Goal: Information Seeking & Learning: Learn about a topic

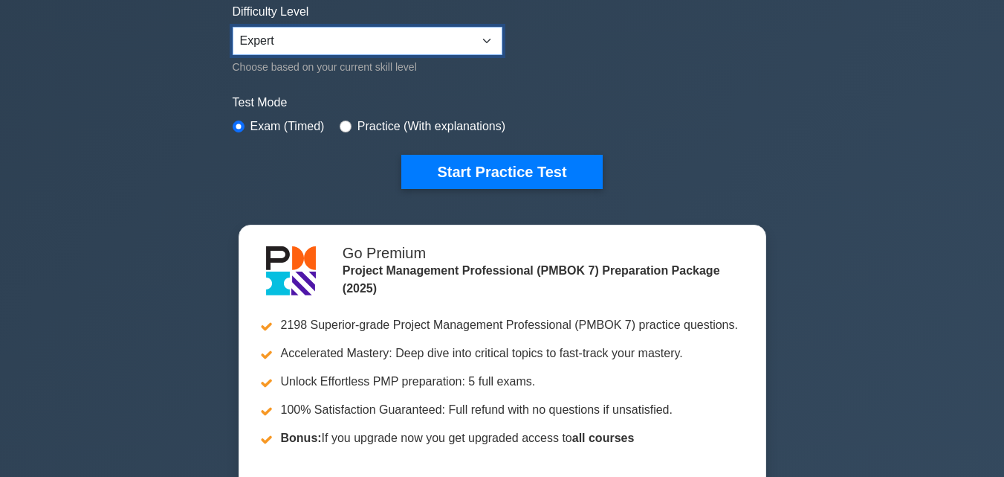
click at [486, 45] on select "Beginner Intermediate Expert" at bounding box center [368, 41] width 270 height 28
select select "intermediate"
click at [233, 27] on select "Beginner Intermediate Expert" at bounding box center [368, 41] width 270 height 28
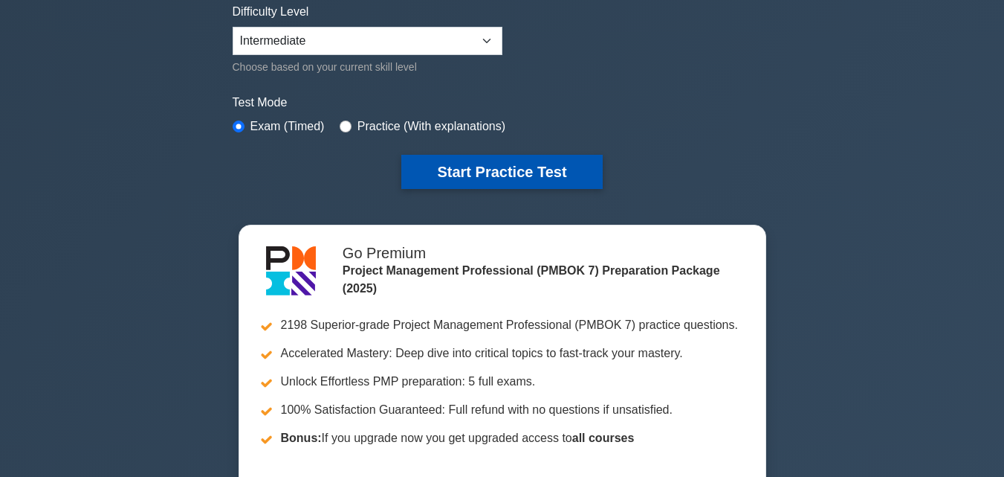
click at [489, 170] on button "Start Practice Test" at bounding box center [501, 172] width 201 height 34
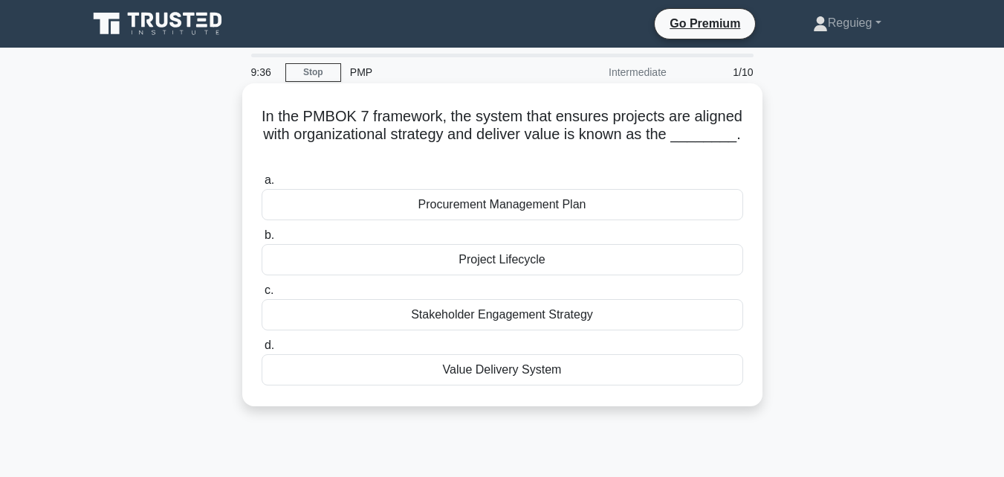
click at [482, 368] on div "Value Delivery System" at bounding box center [503, 369] width 482 height 31
click at [262, 350] on input "d. Value Delivery System" at bounding box center [262, 345] width 0 height 10
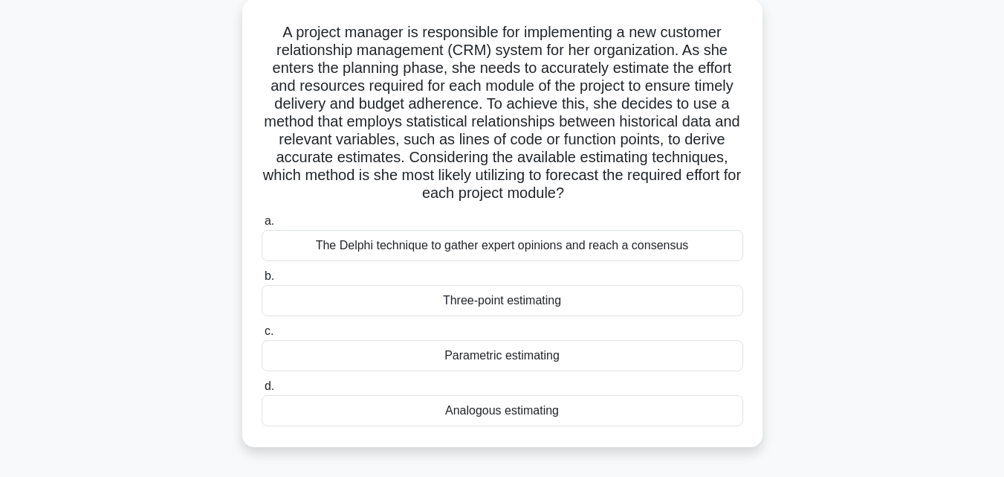
scroll to position [149, 0]
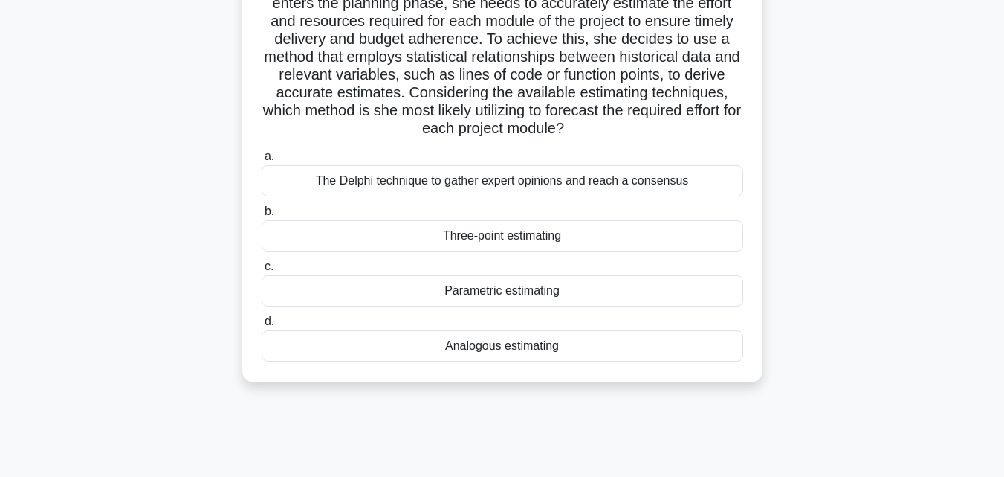
click at [542, 293] on div "Parametric estimating" at bounding box center [503, 290] width 482 height 31
click at [262, 271] on input "c. Parametric estimating" at bounding box center [262, 267] width 0 height 10
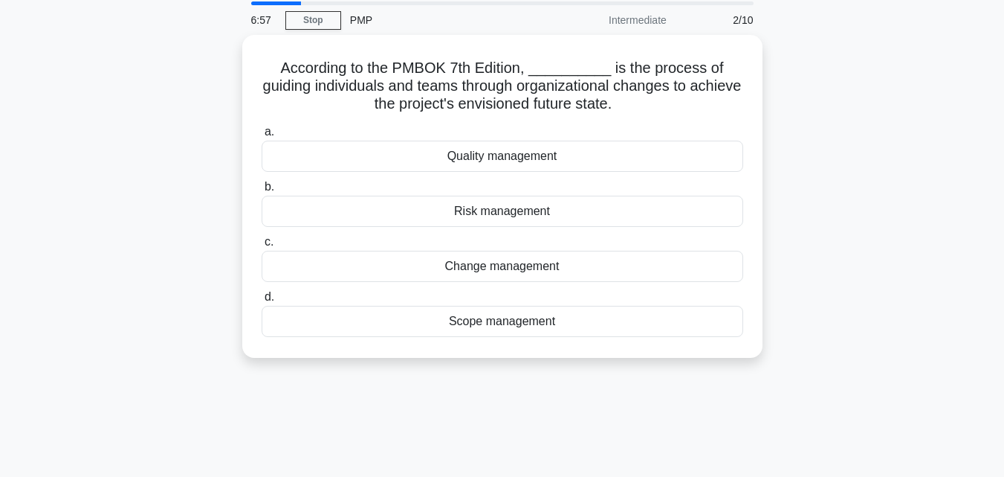
scroll to position [0, 0]
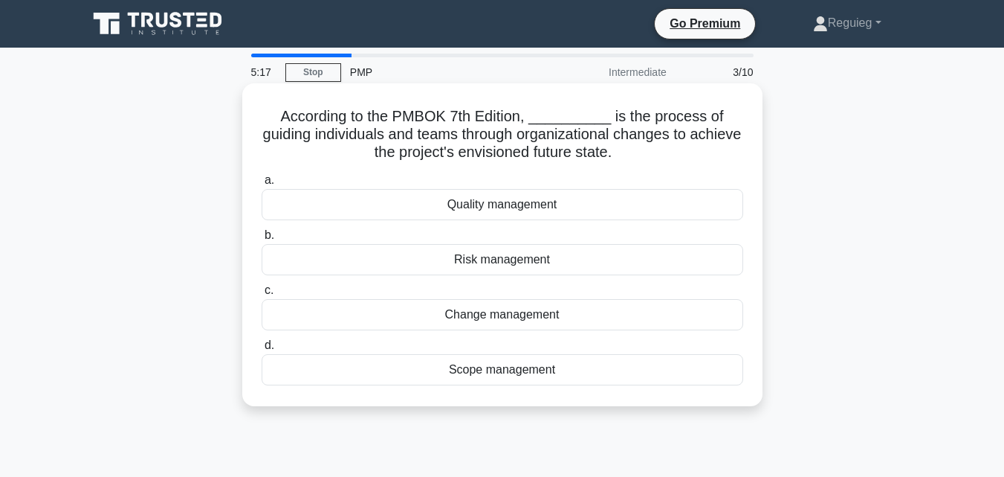
click at [459, 204] on div "Quality management" at bounding box center [503, 204] width 482 height 31
click at [262, 185] on input "a. Quality management" at bounding box center [262, 180] width 0 height 10
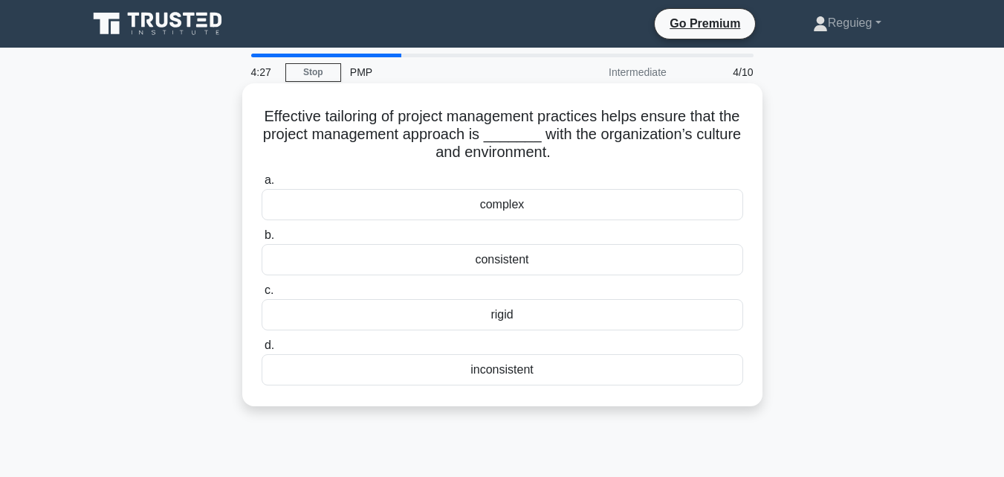
click at [456, 269] on div "consistent" at bounding box center [503, 259] width 482 height 31
click at [262, 240] on input "b. consistent" at bounding box center [262, 235] width 0 height 10
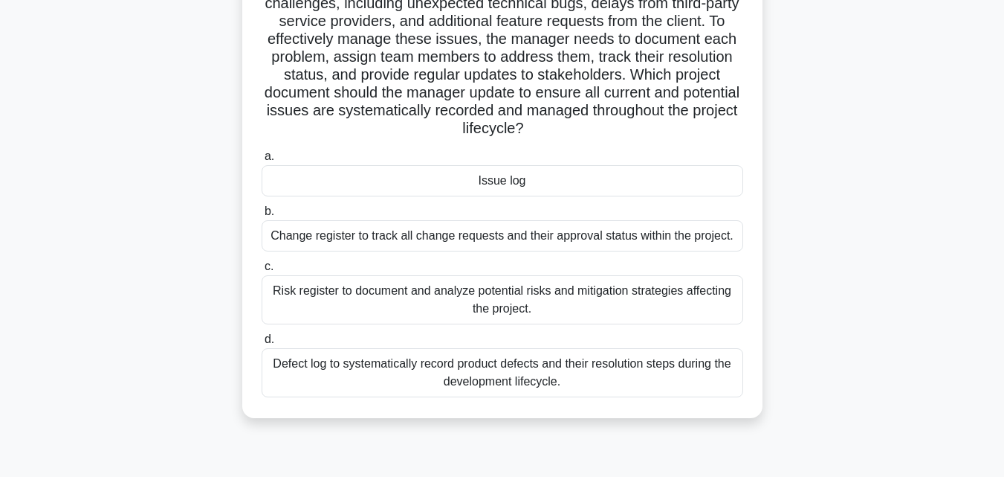
scroll to position [223, 0]
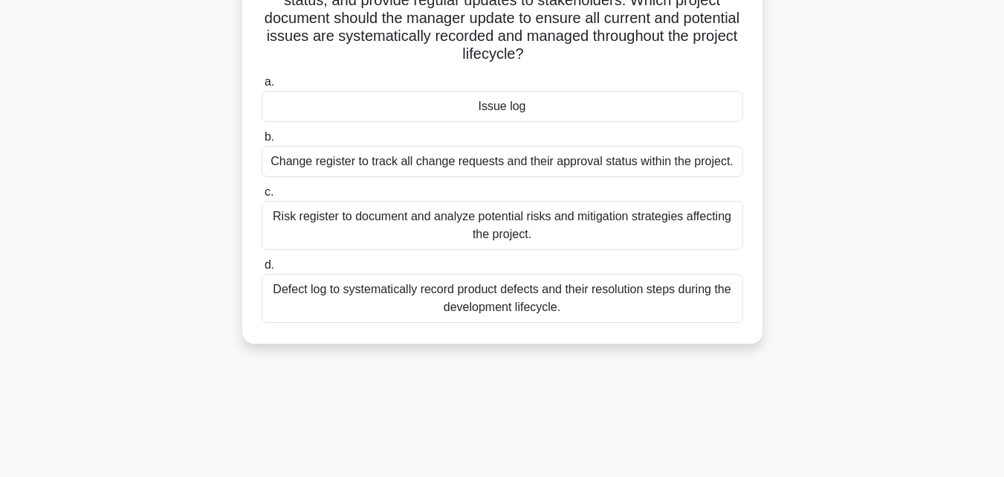
click at [393, 169] on div "Change register to track all change requests and their approval status within t…" at bounding box center [503, 161] width 482 height 31
click at [262, 142] on input "b. Change register to track all change requests and their approval status withi…" at bounding box center [262, 137] width 0 height 10
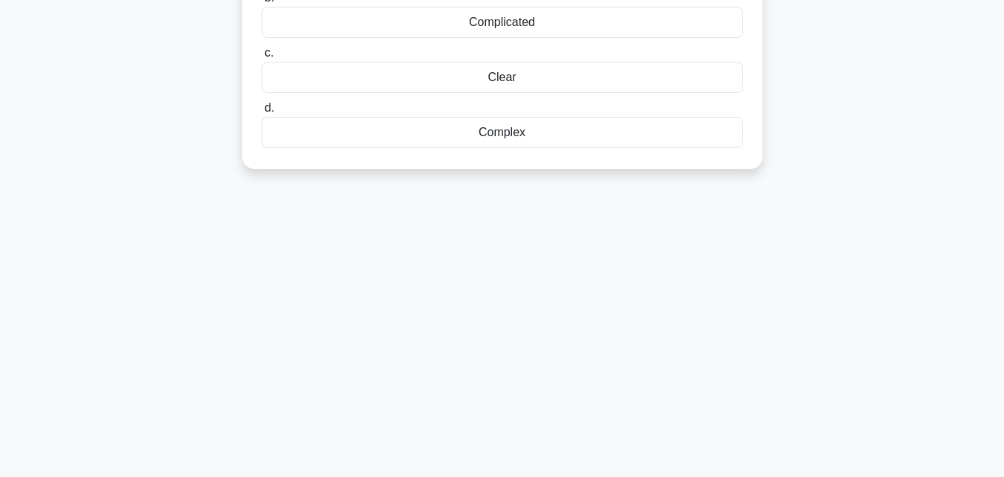
scroll to position [0, 0]
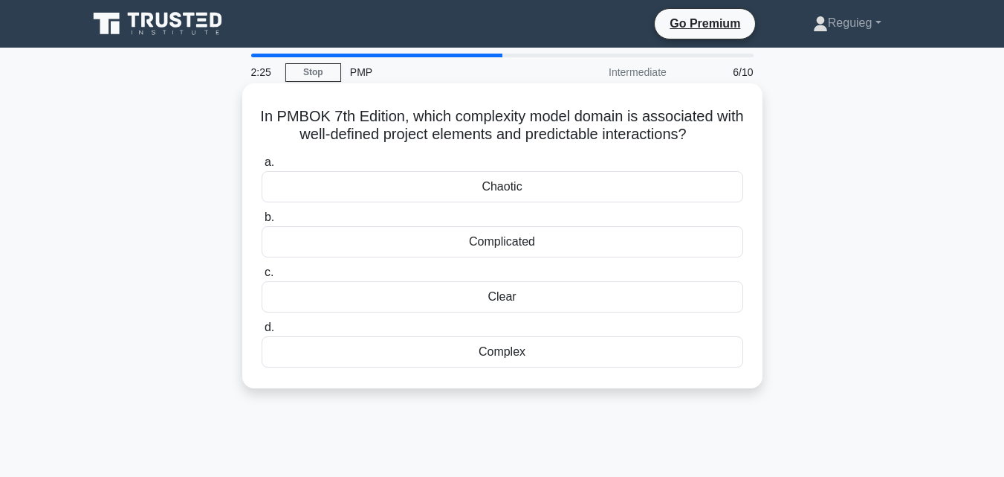
click at [422, 305] on div "Clear" at bounding box center [503, 296] width 482 height 31
click at [262, 277] on input "c. Clear" at bounding box center [262, 273] width 0 height 10
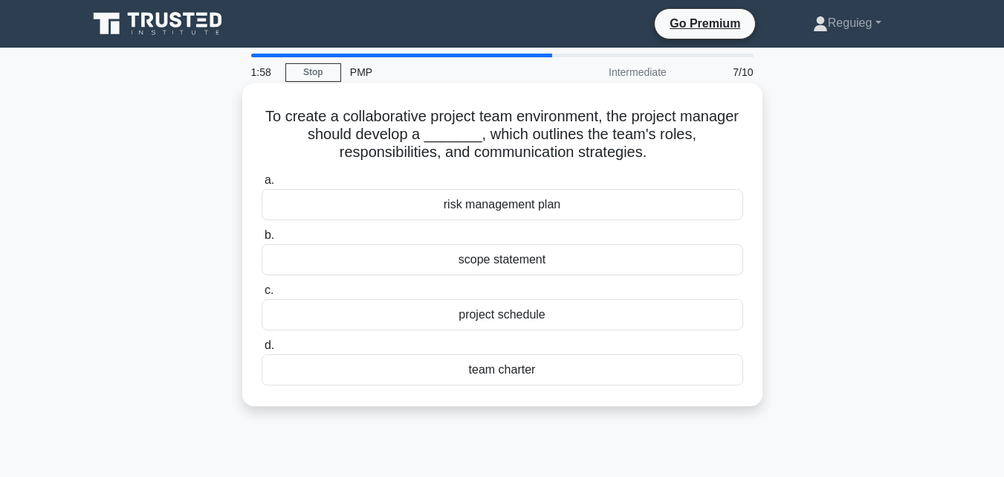
click at [434, 368] on div "team charter" at bounding box center [503, 369] width 482 height 31
click at [262, 350] on input "d. team charter" at bounding box center [262, 345] width 0 height 10
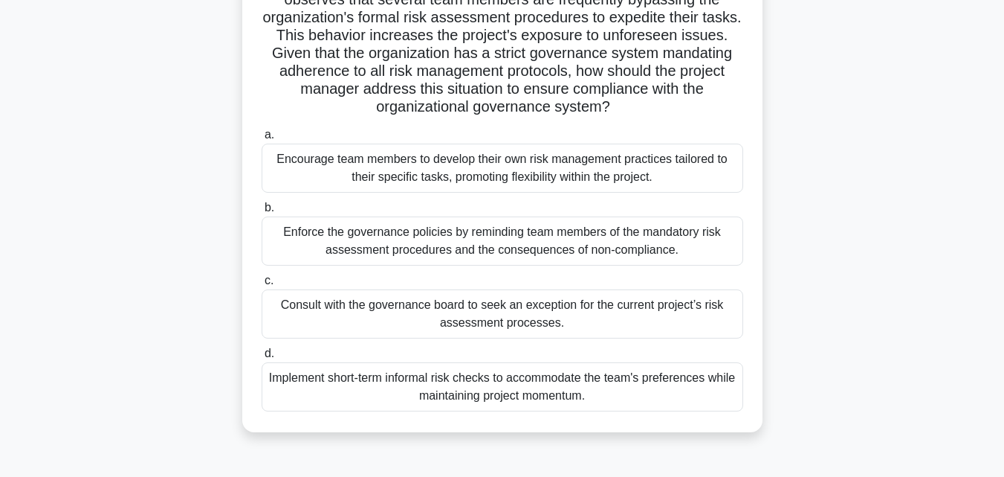
scroll to position [149, 0]
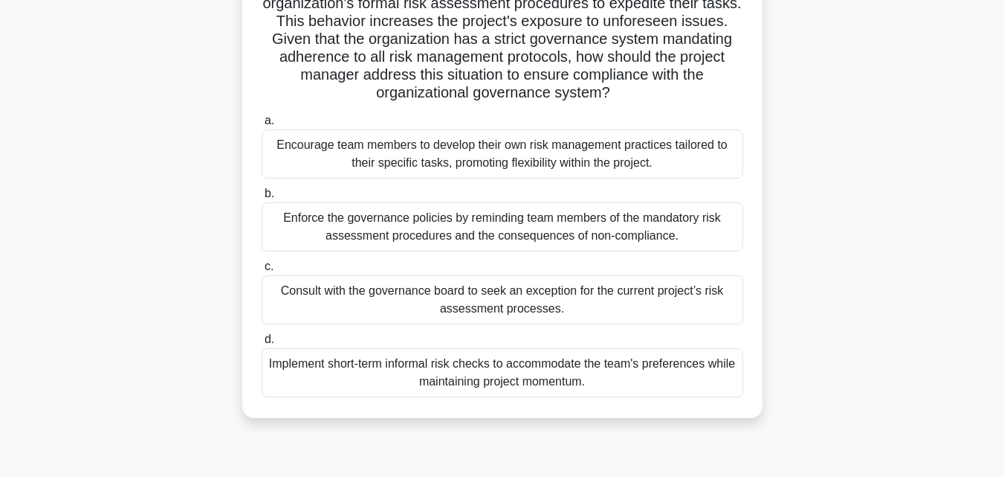
click at [541, 149] on div "Encourage team members to develop their own risk management practices tailored …" at bounding box center [503, 153] width 482 height 49
click at [262, 126] on input "a. Encourage team members to develop their own risk management practices tailor…" at bounding box center [262, 121] width 0 height 10
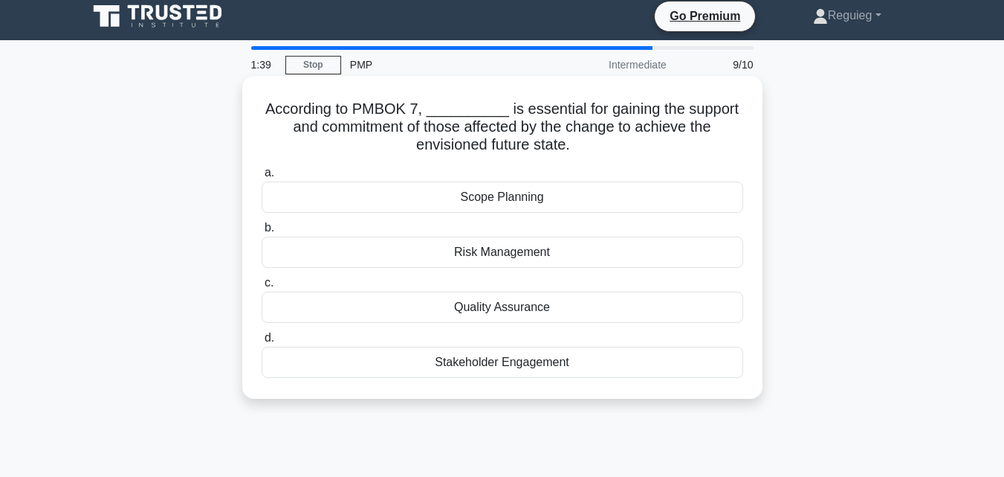
scroll to position [0, 0]
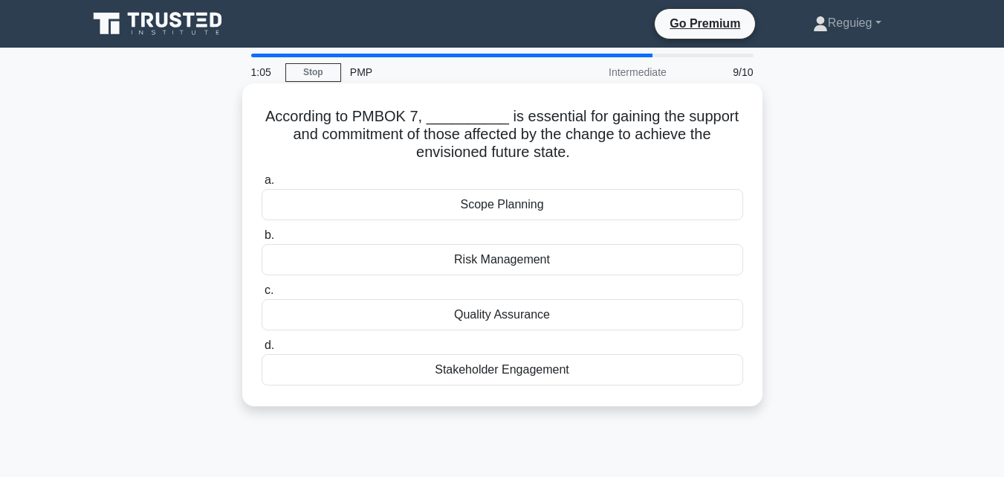
click at [503, 364] on div "Stakeholder Engagement" at bounding box center [503, 369] width 482 height 31
click at [262, 350] on input "d. Stakeholder Engagement" at bounding box center [262, 345] width 0 height 10
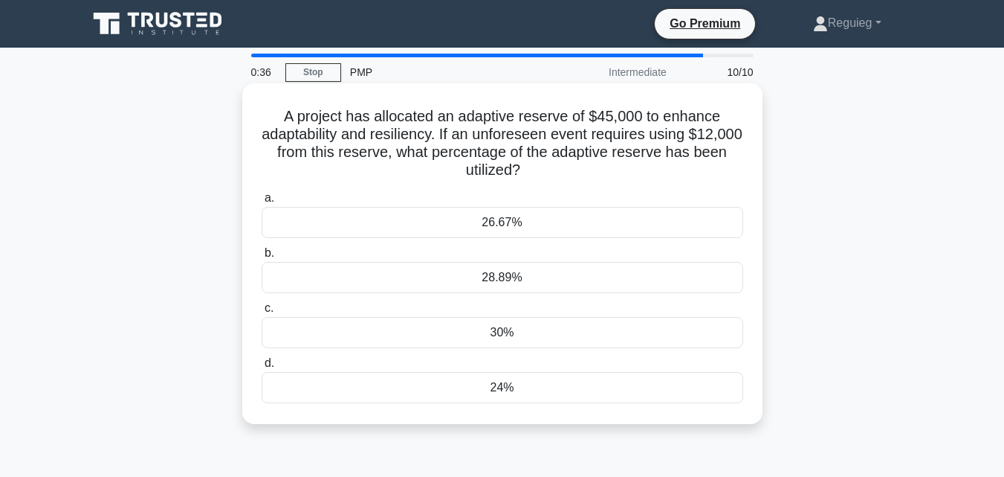
click at [494, 275] on div "28.89%" at bounding box center [503, 277] width 482 height 31
click at [262, 258] on input "b. 28.89%" at bounding box center [262, 253] width 0 height 10
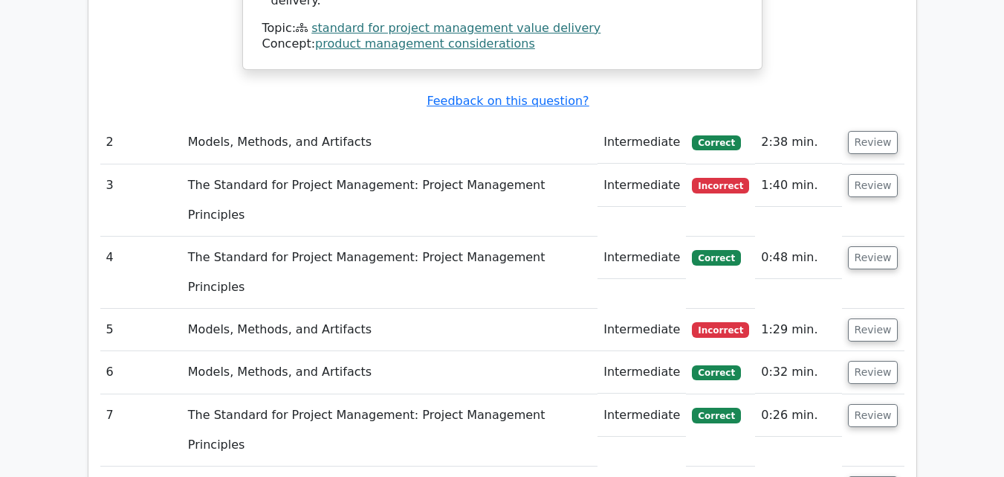
scroll to position [1710, 0]
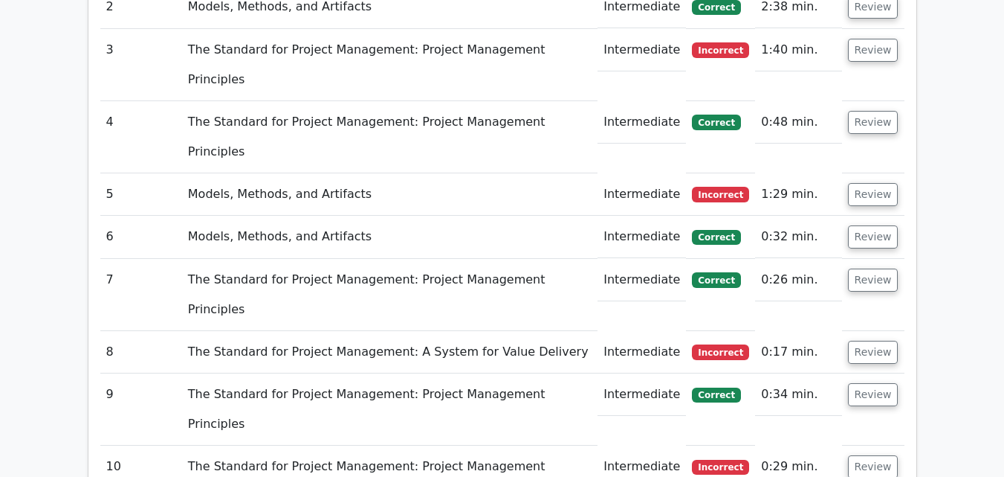
scroll to position [1784, 0]
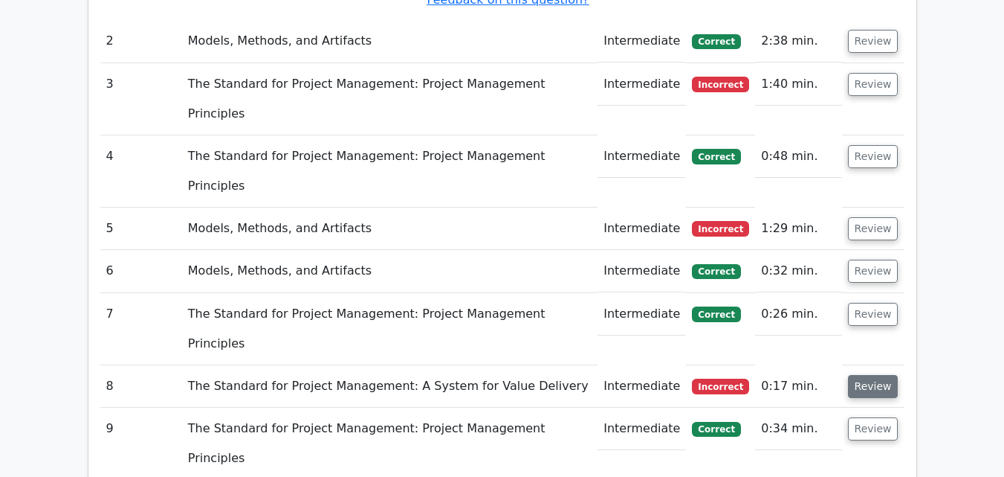
click at [872, 375] on button "Review" at bounding box center [873, 386] width 51 height 23
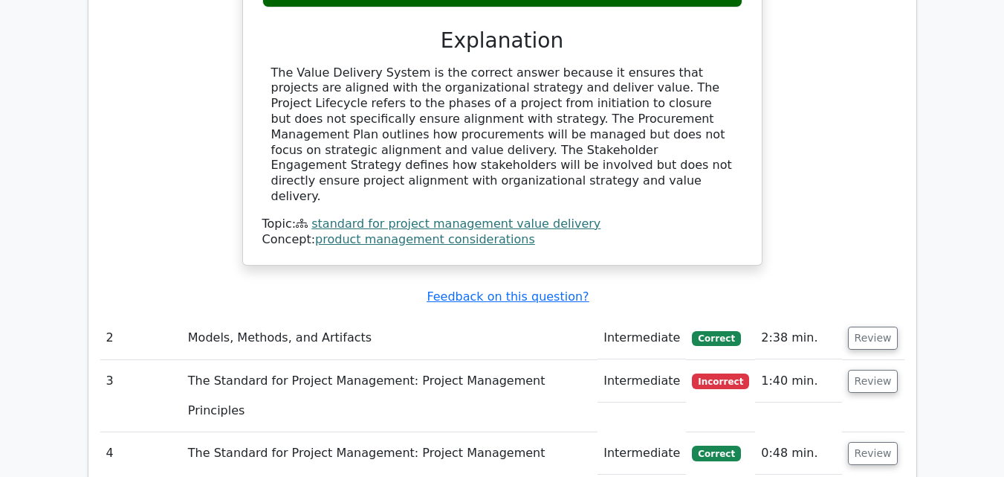
scroll to position [1487, 0]
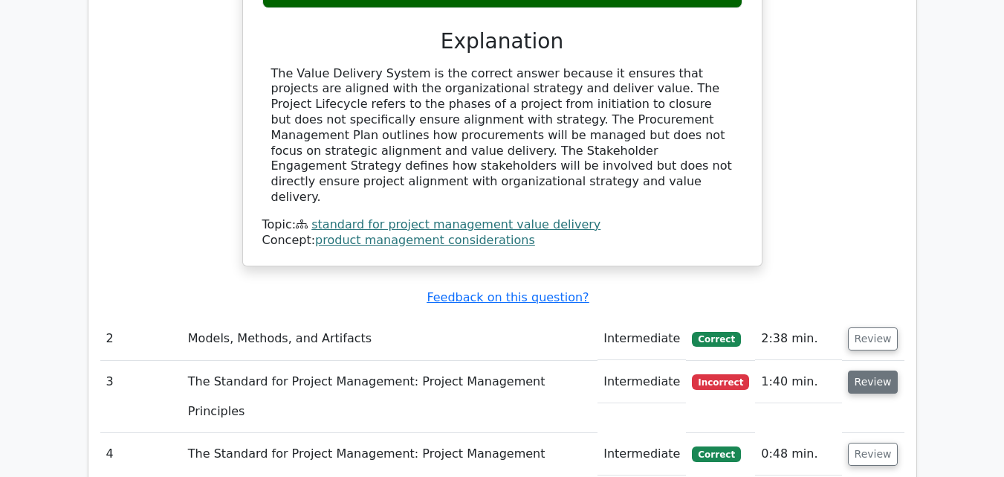
click at [866, 370] on button "Review" at bounding box center [873, 381] width 51 height 23
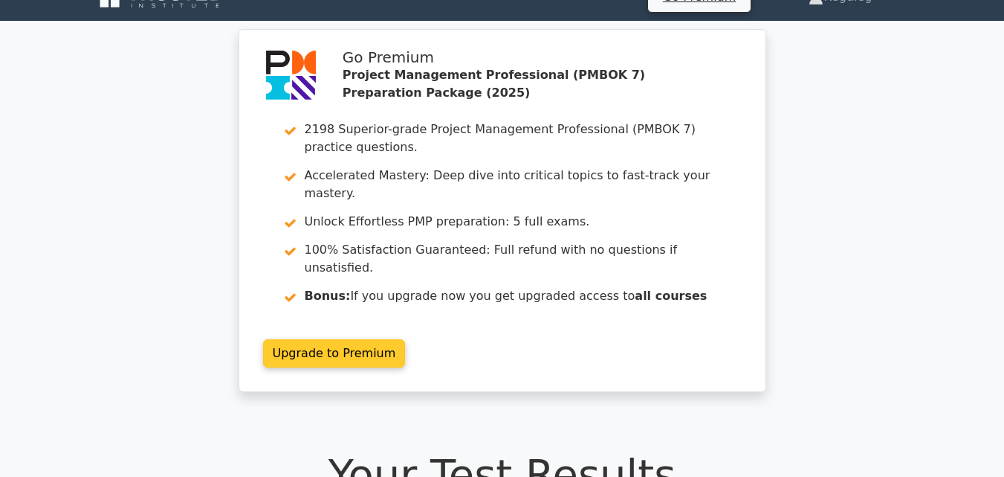
scroll to position [0, 0]
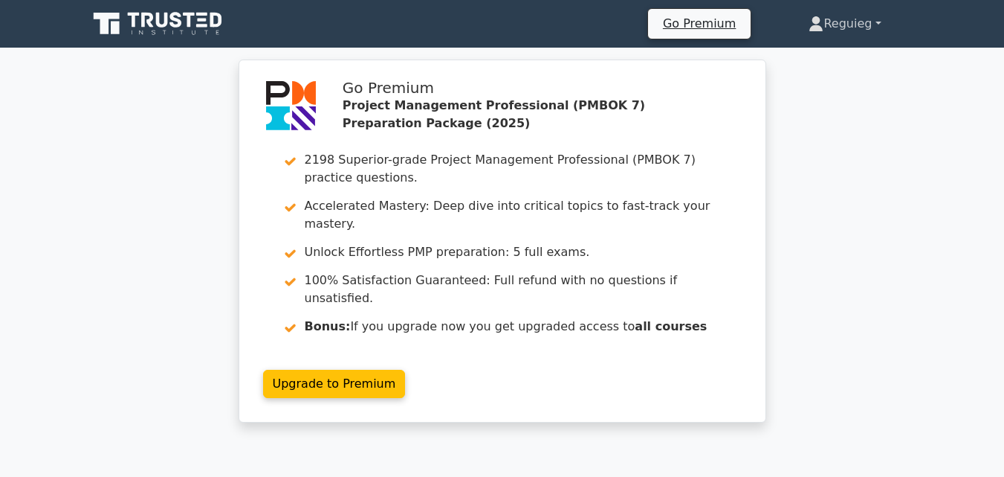
click at [837, 20] on link "Reguieg" at bounding box center [844, 24] width 143 height 30
click at [792, 62] on link "Profile" at bounding box center [832, 59] width 117 height 24
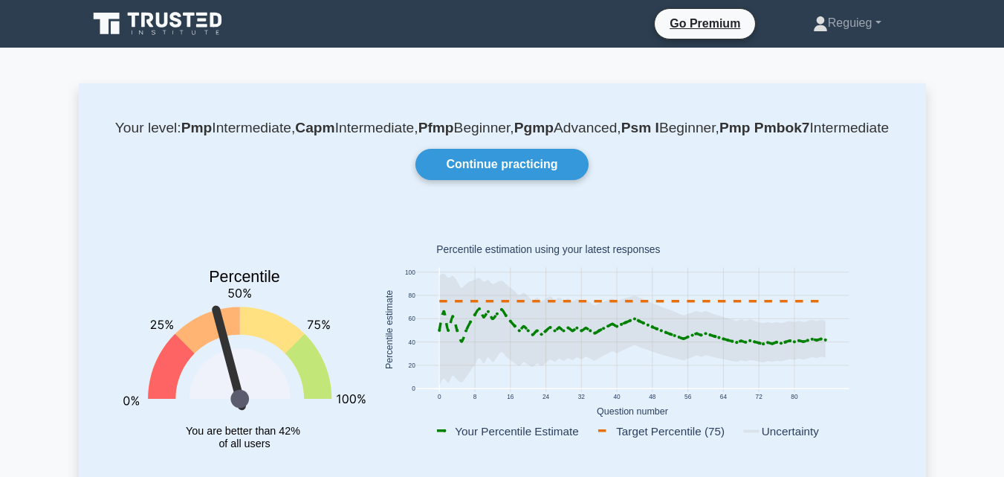
click at [112, 23] on icon at bounding box center [115, 28] width 9 height 13
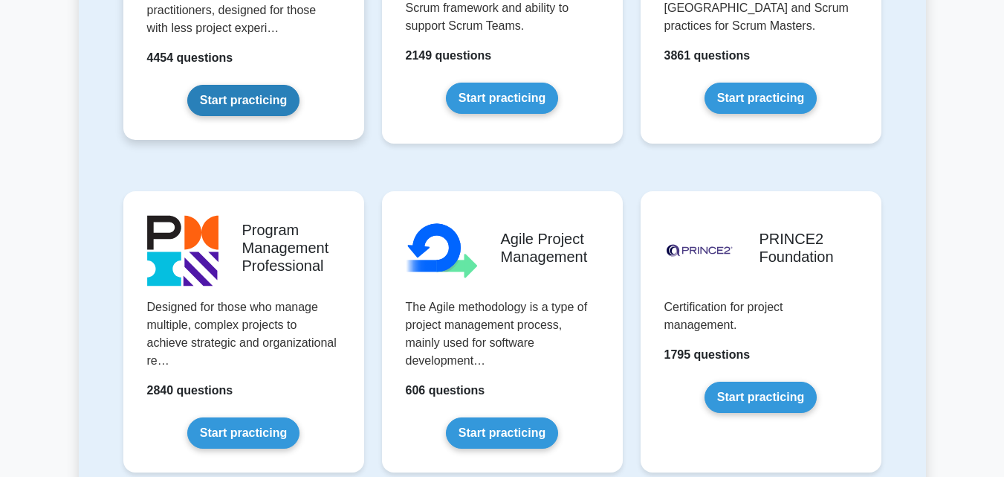
scroll to position [892, 0]
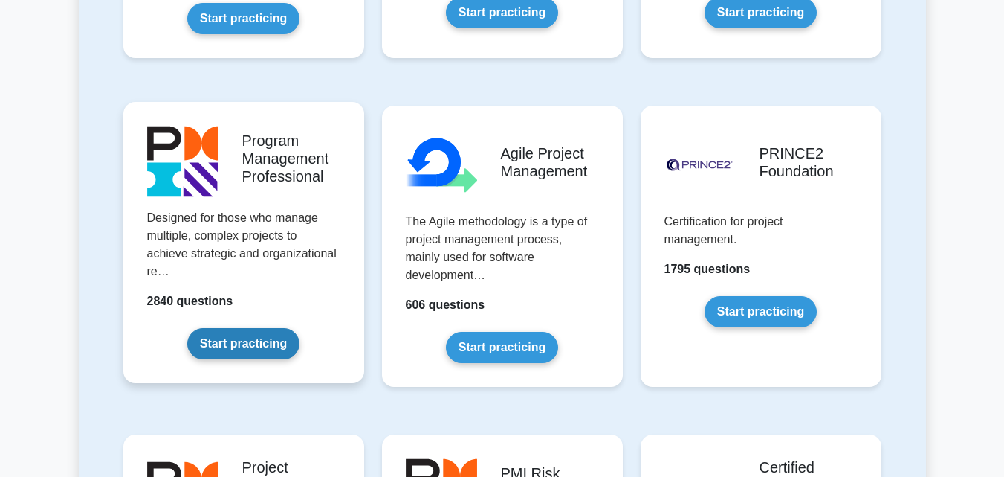
click at [219, 338] on link "Start practicing" at bounding box center [243, 343] width 112 height 31
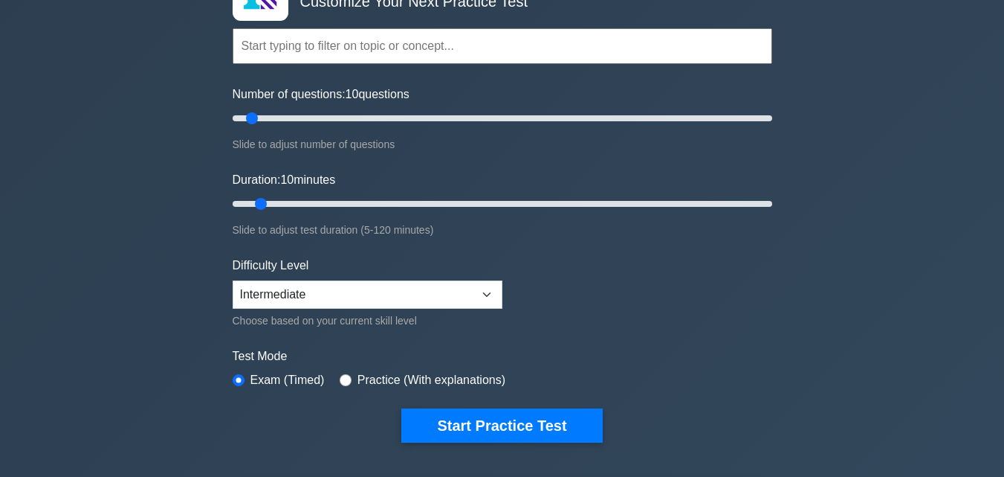
scroll to position [149, 0]
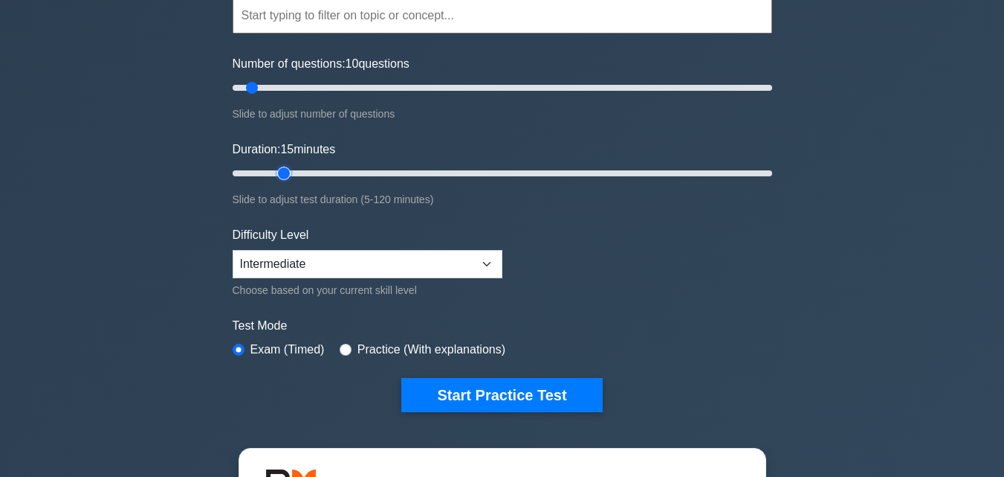
drag, startPoint x: 264, startPoint y: 172, endPoint x: 274, endPoint y: 176, distance: 11.1
type input "15"
click at [274, 176] on input "Duration: 15 minutes" at bounding box center [503, 173] width 540 height 18
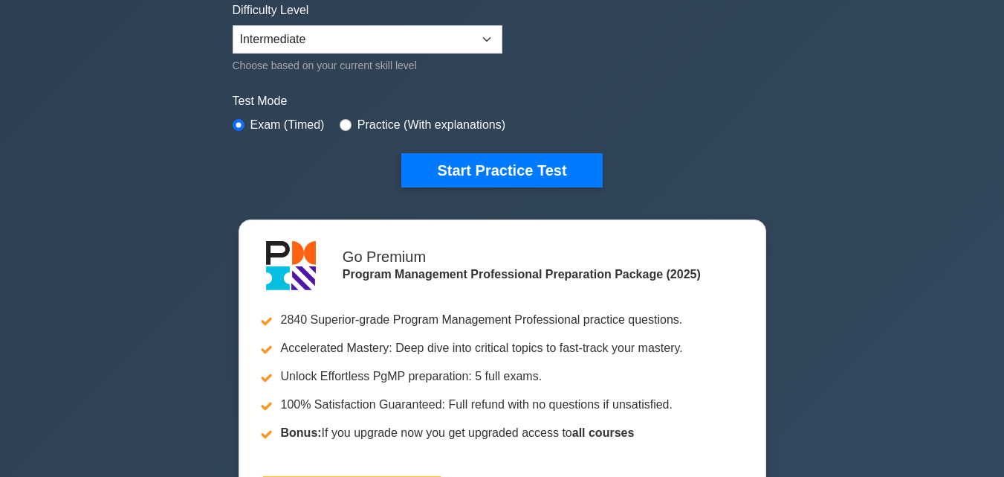
scroll to position [446, 0]
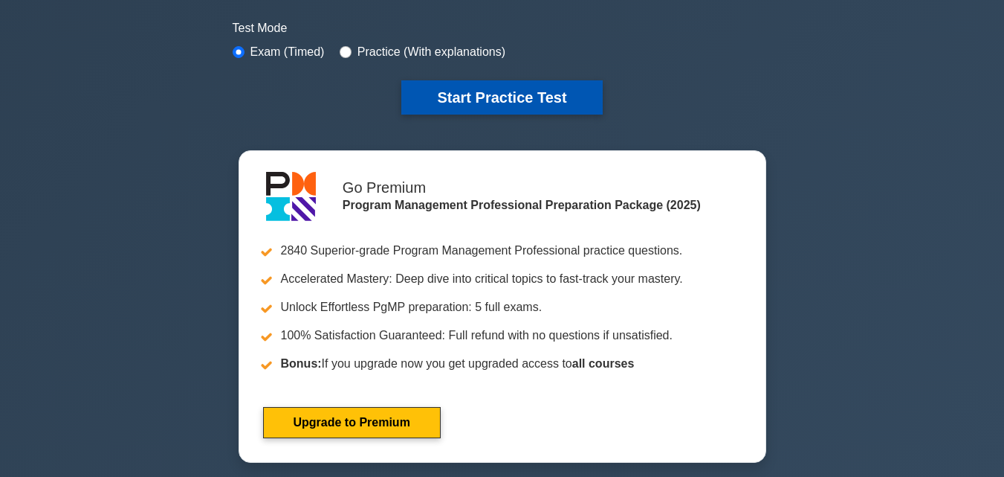
click at [529, 98] on button "Start Practice Test" at bounding box center [501, 97] width 201 height 34
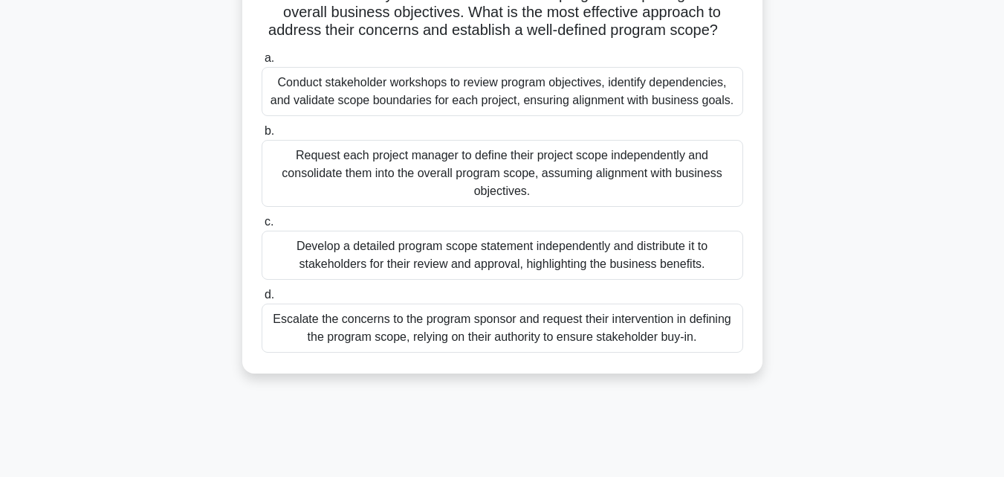
scroll to position [149, 0]
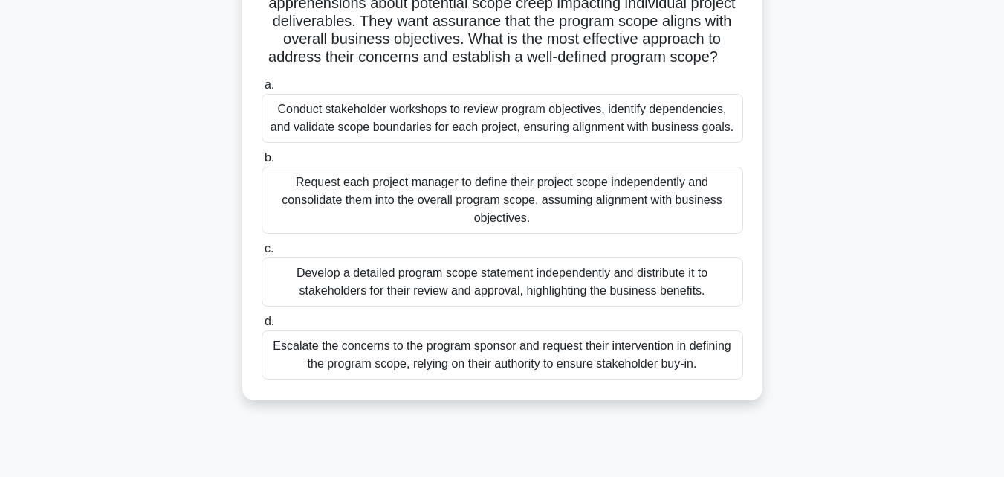
click at [406, 120] on div "Conduct stakeholder workshops to review program objectives, identify dependenci…" at bounding box center [503, 118] width 482 height 49
click at [262, 90] on input "a. Conduct stakeholder workshops to review program objectives, identify depende…" at bounding box center [262, 85] width 0 height 10
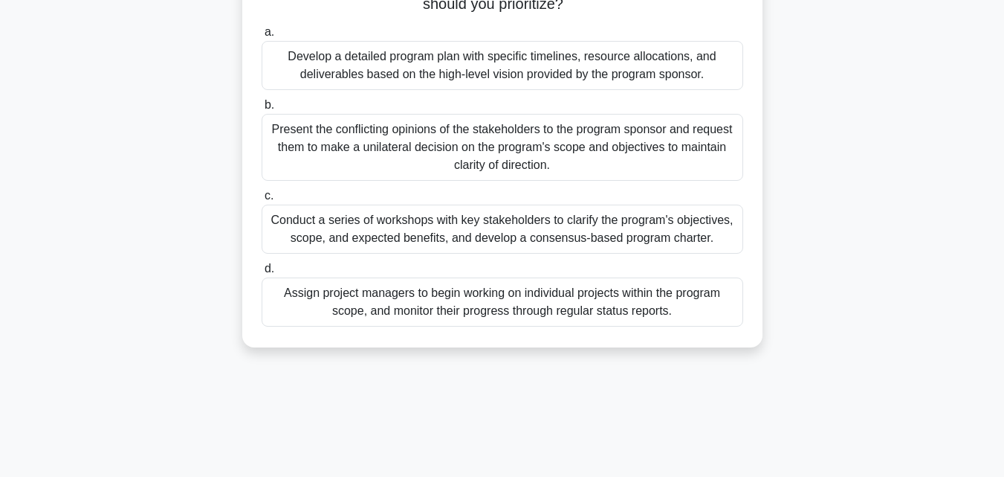
scroll to position [223, 0]
drag, startPoint x: 833, startPoint y: 117, endPoint x: 840, endPoint y: 130, distance: 14.3
click at [840, 129] on div "As a program manager, you are in the early stages of formulating a new program …" at bounding box center [502, 114] width 847 height 501
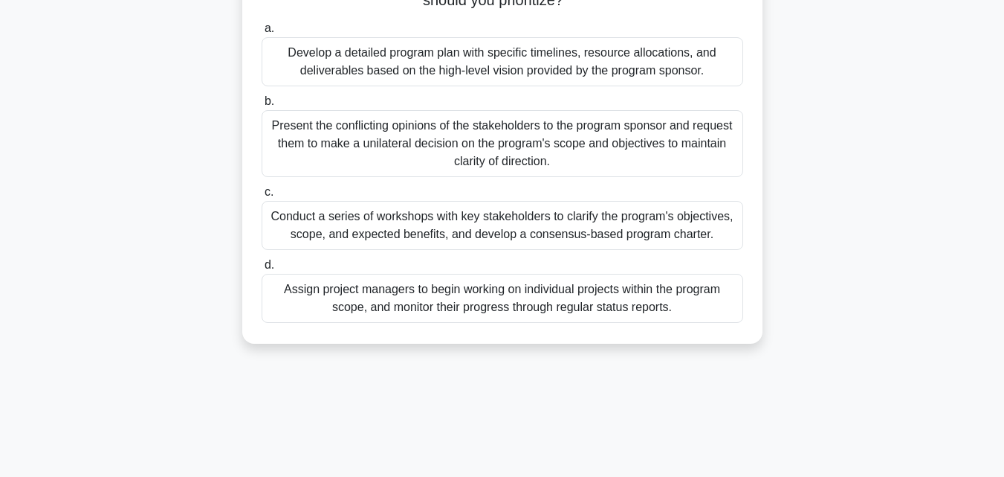
click at [334, 222] on div "Conduct a series of workshops with key stakeholders to clarify the program's ob…" at bounding box center [503, 225] width 482 height 49
click at [262, 197] on input "c. Conduct a series of workshops with key stakeholders to clarify the program's…" at bounding box center [262, 192] width 0 height 10
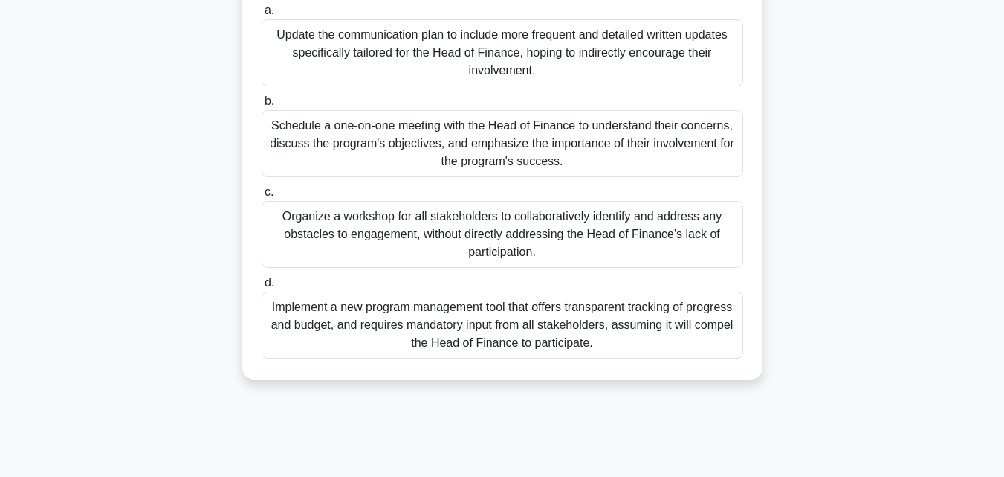
click at [352, 228] on div "Organize a workshop for all stakeholders to collaboratively identify and addres…" at bounding box center [503, 234] width 482 height 67
click at [262, 197] on input "c. Organize a workshop for all stakeholders to collaboratively identify and add…" at bounding box center [262, 192] width 0 height 10
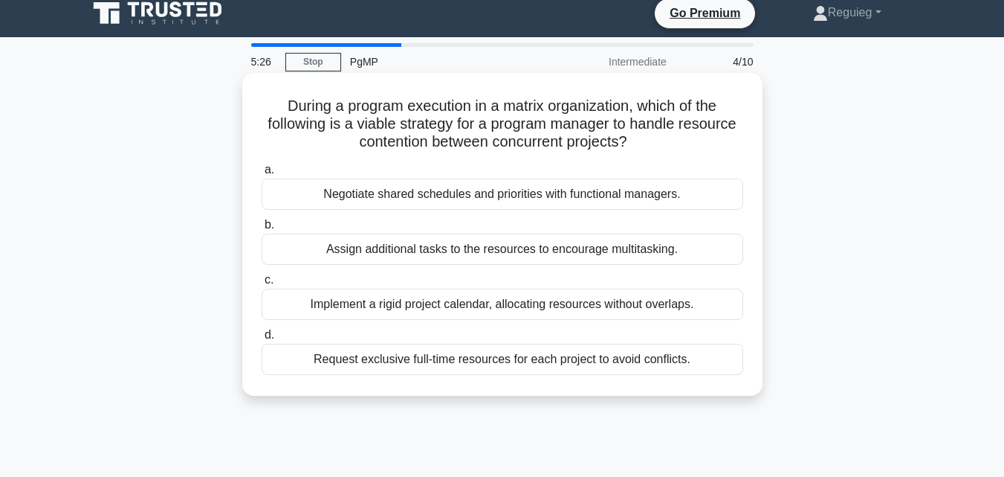
scroll to position [0, 0]
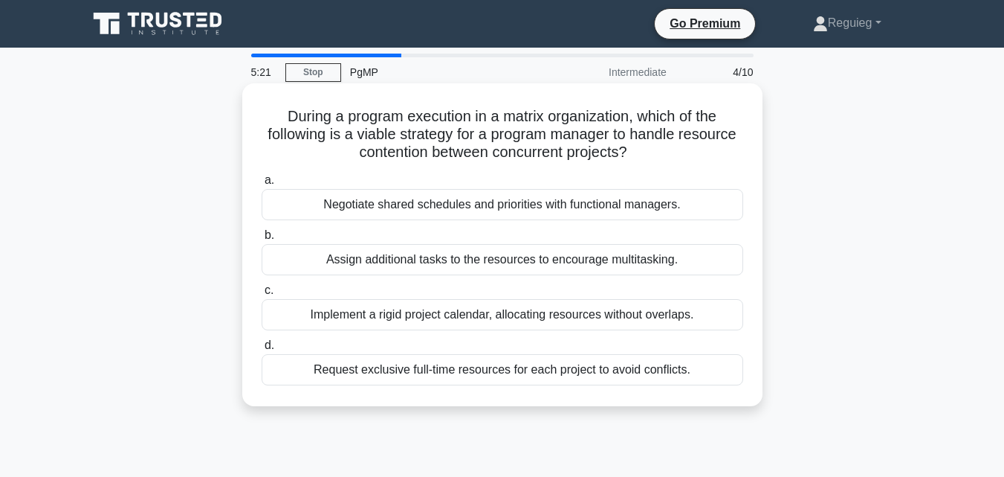
click at [389, 201] on div "Negotiate shared schedules and priorities with functional managers." at bounding box center [503, 204] width 482 height 31
click at [262, 185] on input "a. Negotiate shared schedules and priorities with functional managers." at bounding box center [262, 180] width 0 height 10
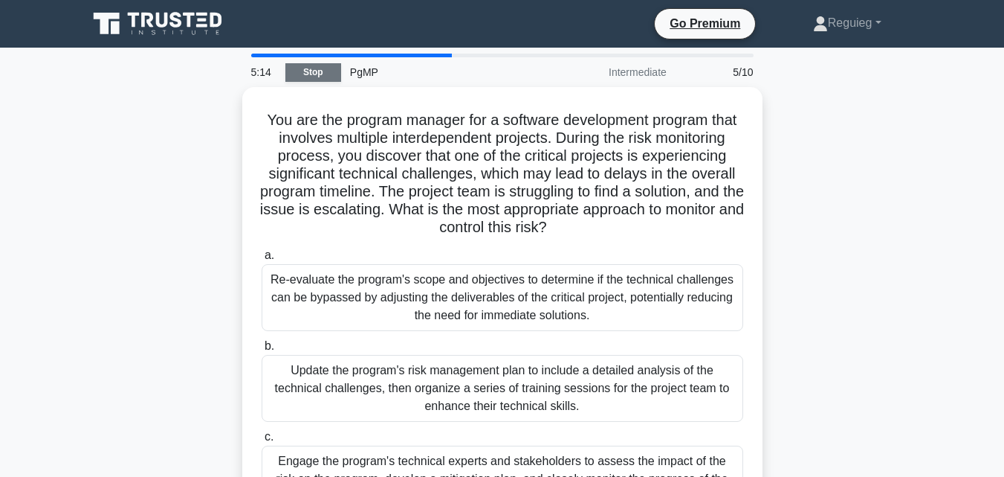
click at [313, 73] on link "Stop" at bounding box center [313, 72] width 56 height 19
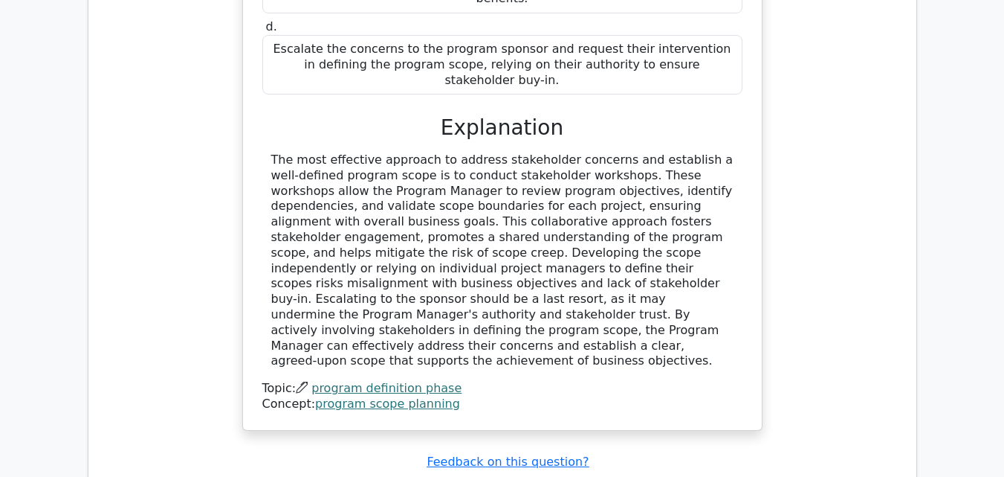
scroll to position [1710, 0]
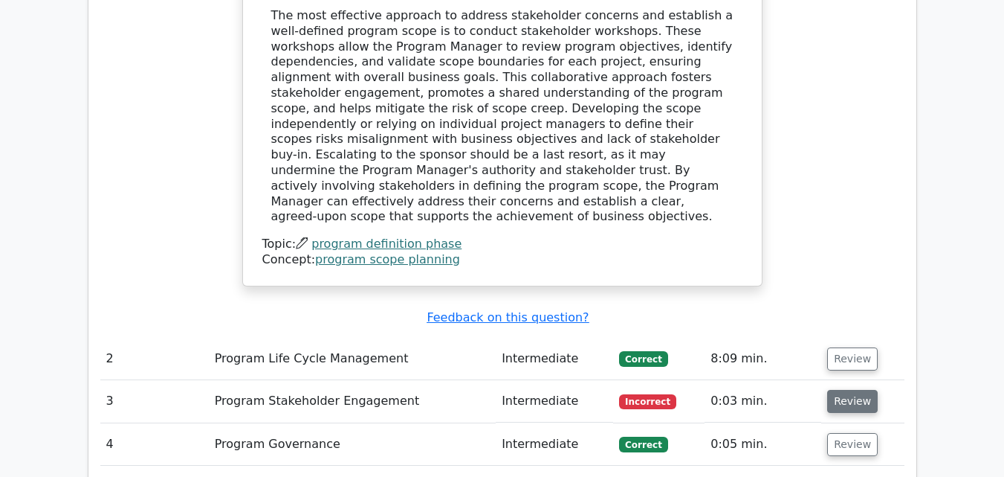
click at [856, 390] on button "Review" at bounding box center [852, 401] width 51 height 23
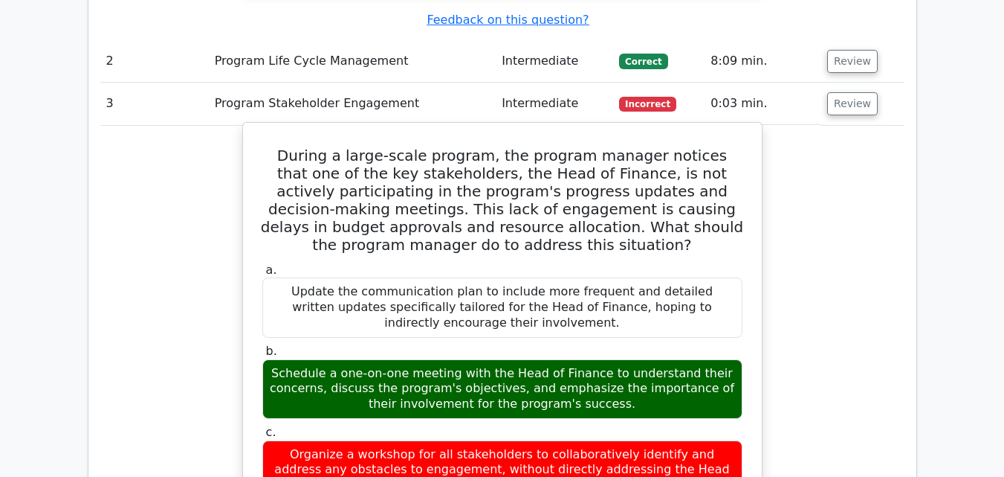
scroll to position [2082, 0]
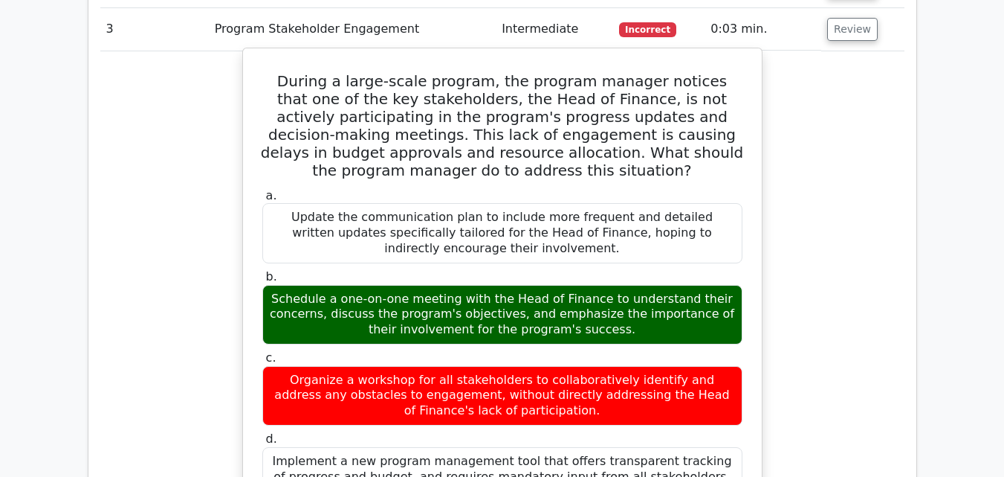
click at [633, 366] on div "Organize a workshop for all stakeholders to collaboratively identify and addres…" at bounding box center [502, 395] width 480 height 59
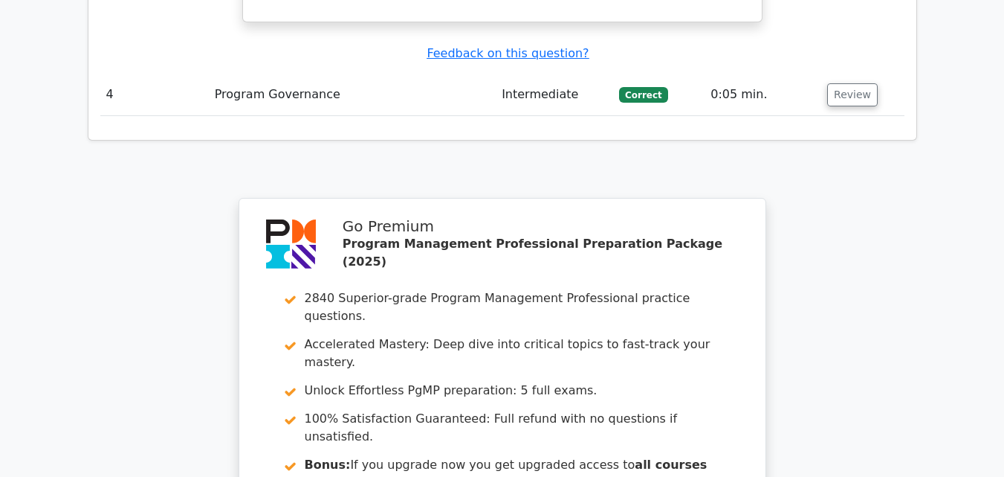
scroll to position [3089, 0]
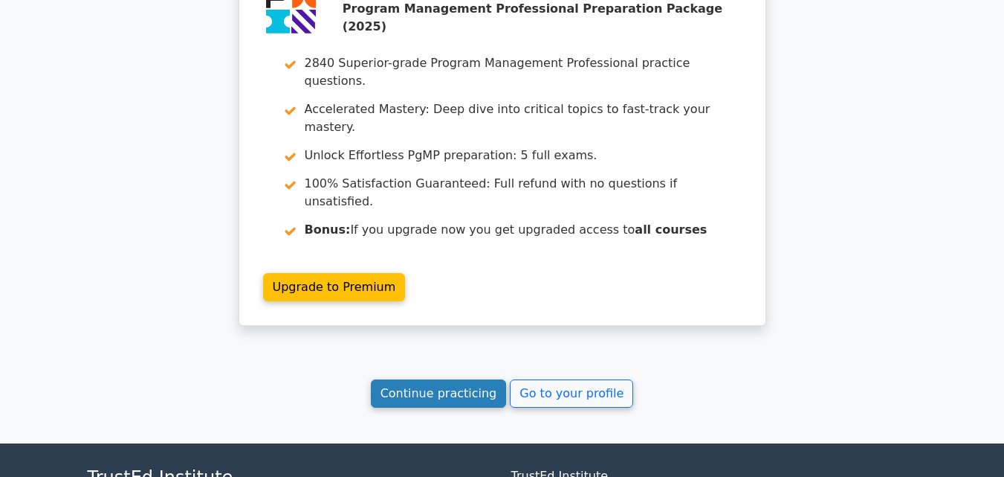
click at [445, 379] on link "Continue practicing" at bounding box center [439, 393] width 136 height 28
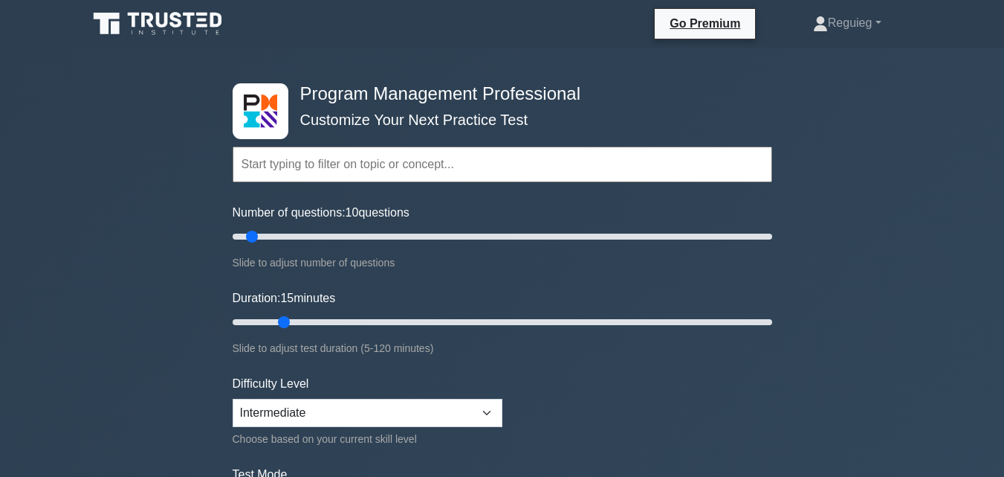
drag, startPoint x: 263, startPoint y: 323, endPoint x: 276, endPoint y: 324, distance: 12.7
type input "15"
click at [276, 324] on input "Duration: 15 minutes" at bounding box center [503, 322] width 540 height 18
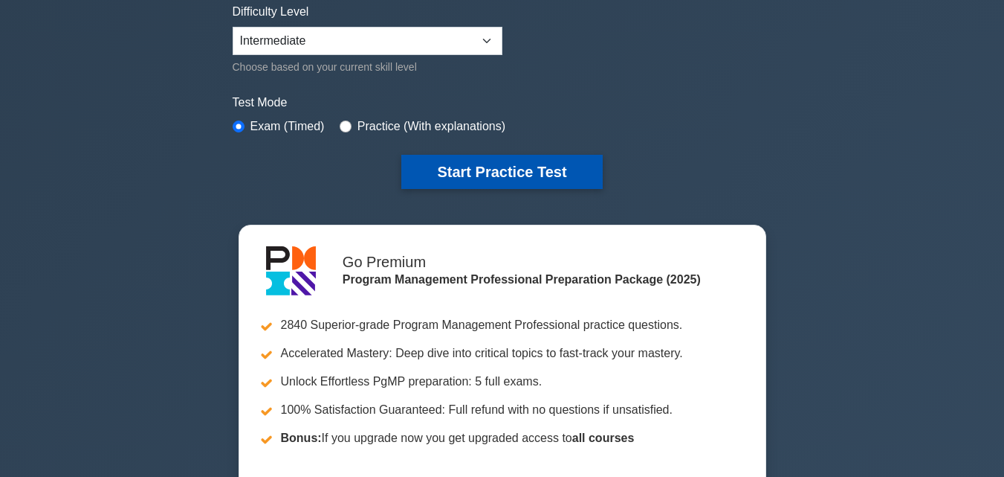
click at [522, 174] on button "Start Practice Test" at bounding box center [501, 172] width 201 height 34
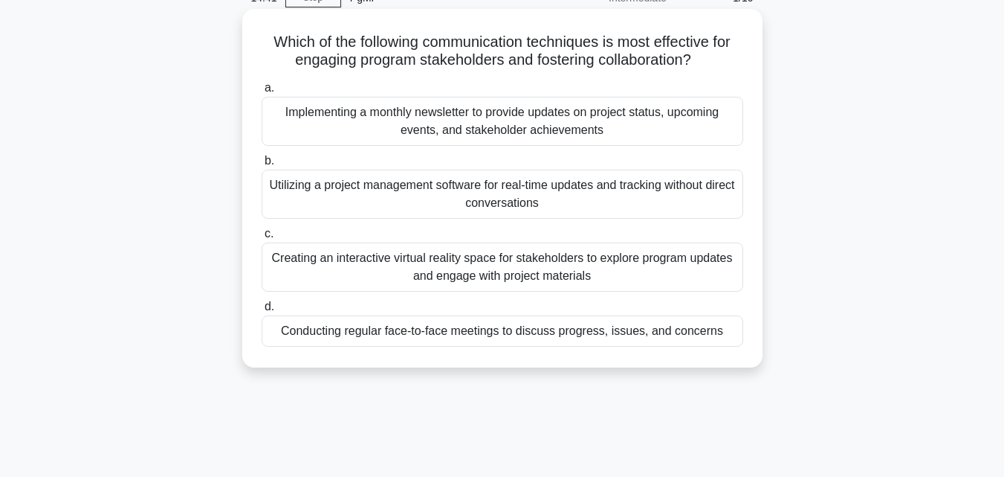
scroll to position [149, 0]
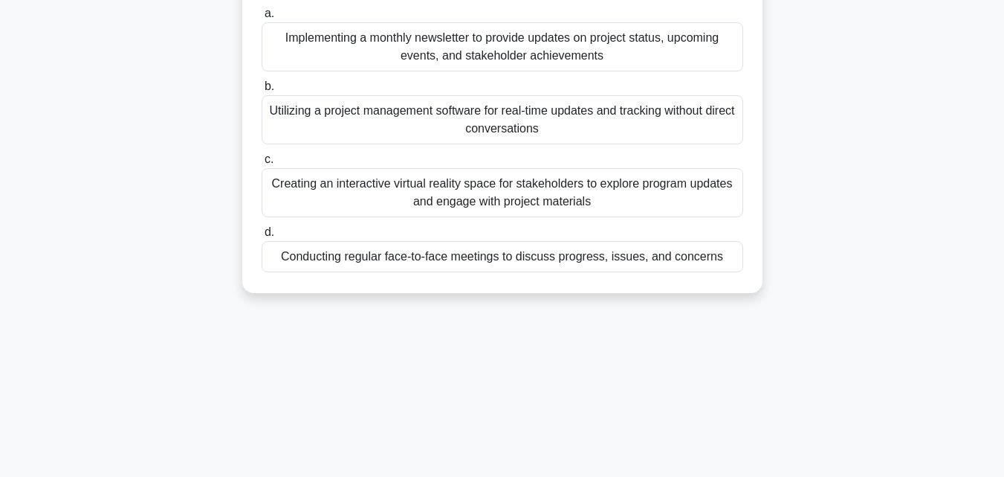
click at [409, 256] on div "Conducting regular face-to-face meetings to discuss progress, issues, and conce…" at bounding box center [503, 256] width 482 height 31
click at [262, 237] on input "d. Conducting regular face-to-face meetings to discuss progress, issues, and co…" at bounding box center [262, 232] width 0 height 10
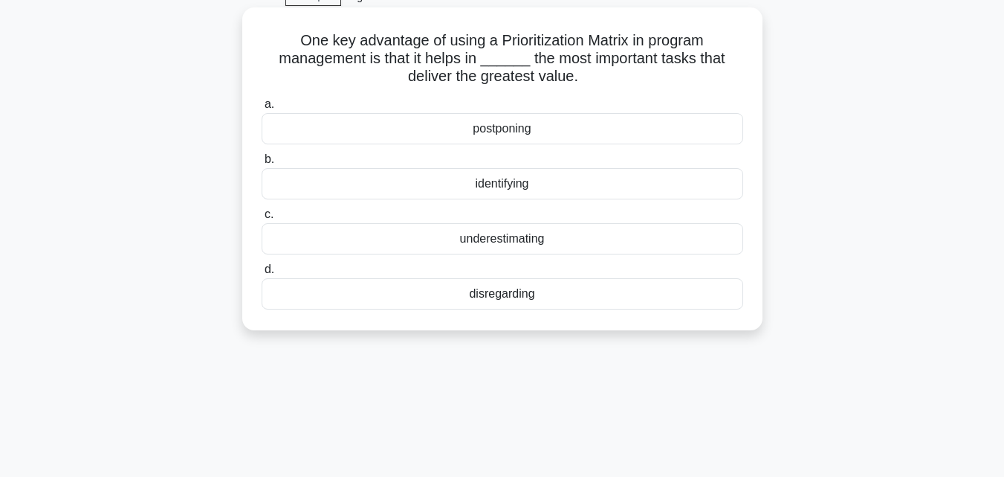
scroll to position [0, 0]
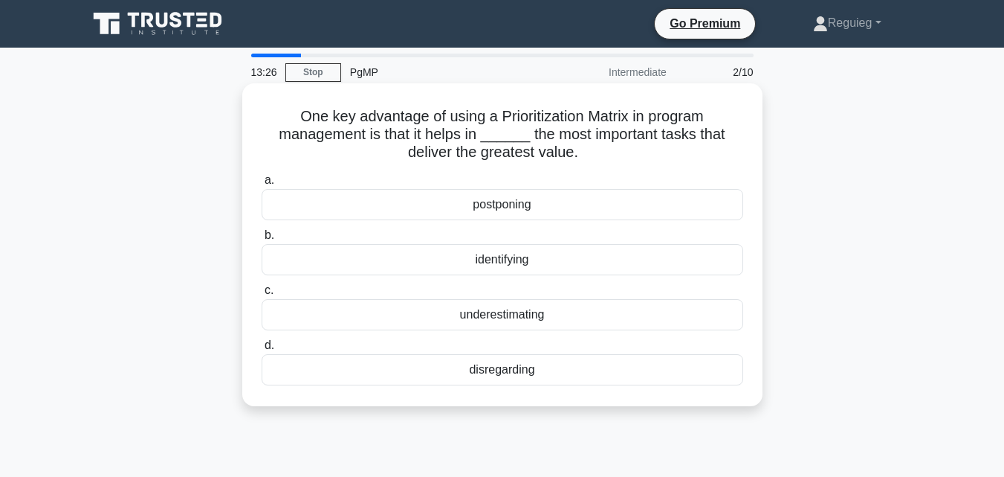
click at [399, 262] on div "identifying" at bounding box center [503, 259] width 482 height 31
click at [262, 240] on input "b. identifying" at bounding box center [262, 235] width 0 height 10
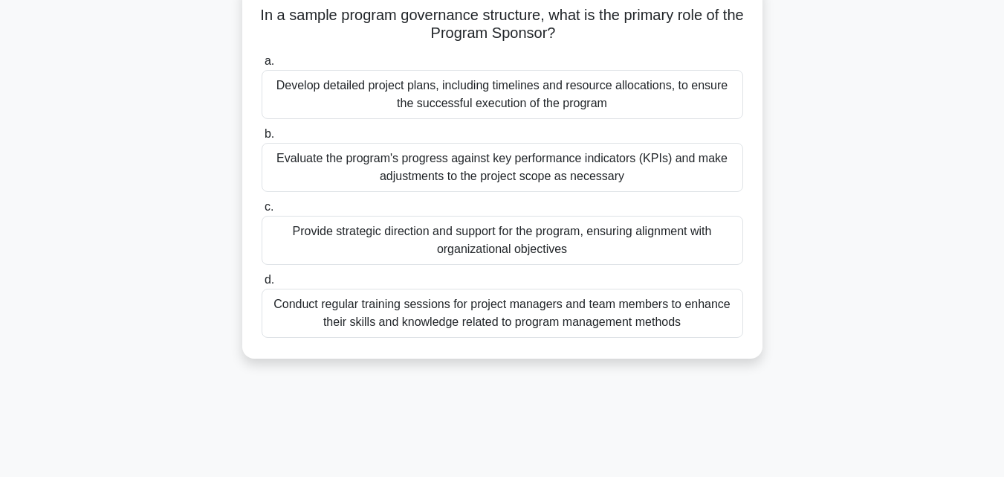
scroll to position [74, 0]
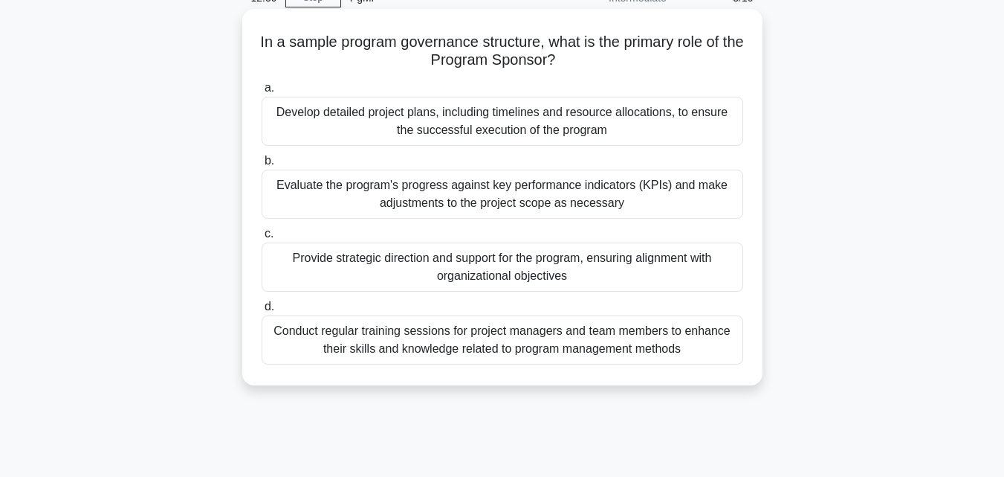
click at [422, 271] on div "Provide strategic direction and support for the program, ensuring alignment wit…" at bounding box center [503, 266] width 482 height 49
click at [262, 239] on input "c. Provide strategic direction and support for the program, ensuring alignment …" at bounding box center [262, 234] width 0 height 10
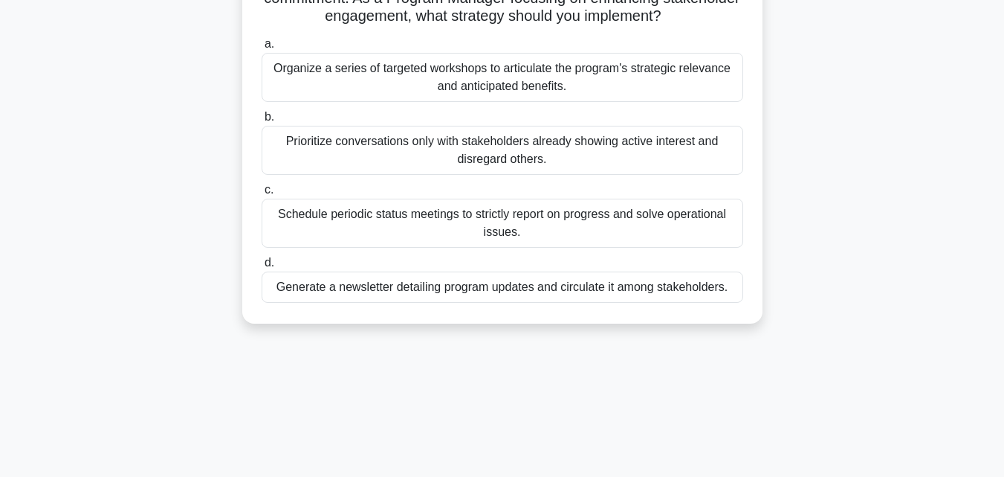
scroll to position [149, 0]
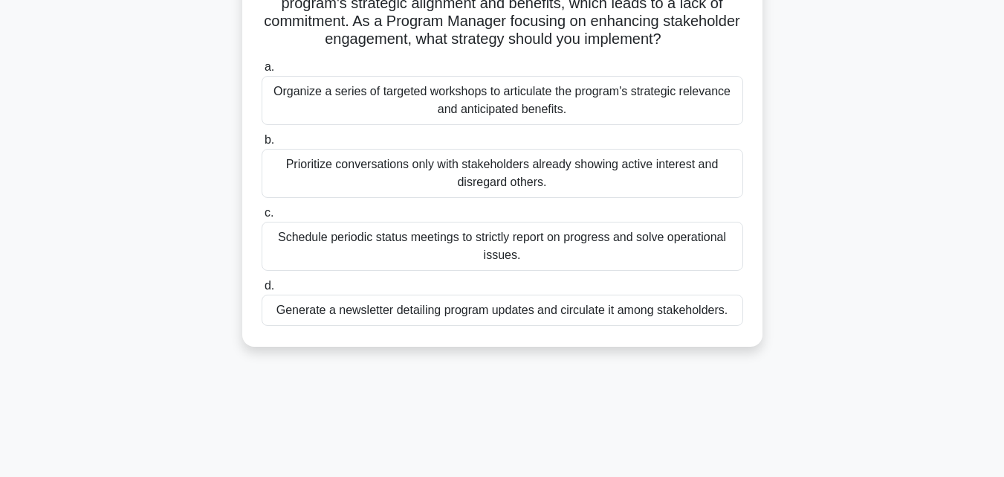
click at [427, 188] on div "Prioritize conversations only with stakeholders already showing active interest…" at bounding box center [503, 173] width 482 height 49
click at [262, 145] on input "b. Prioritize conversations only with stakeholders already showing active inter…" at bounding box center [262, 140] width 0 height 10
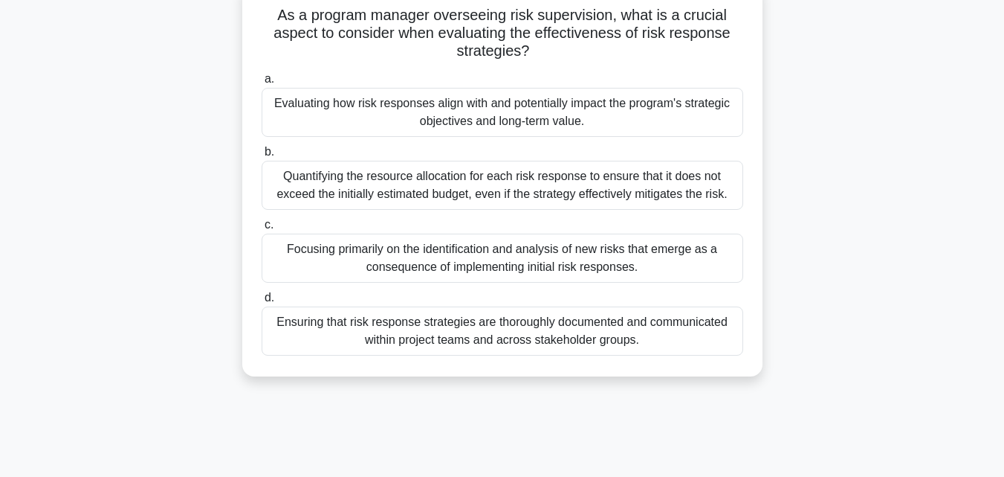
scroll to position [74, 0]
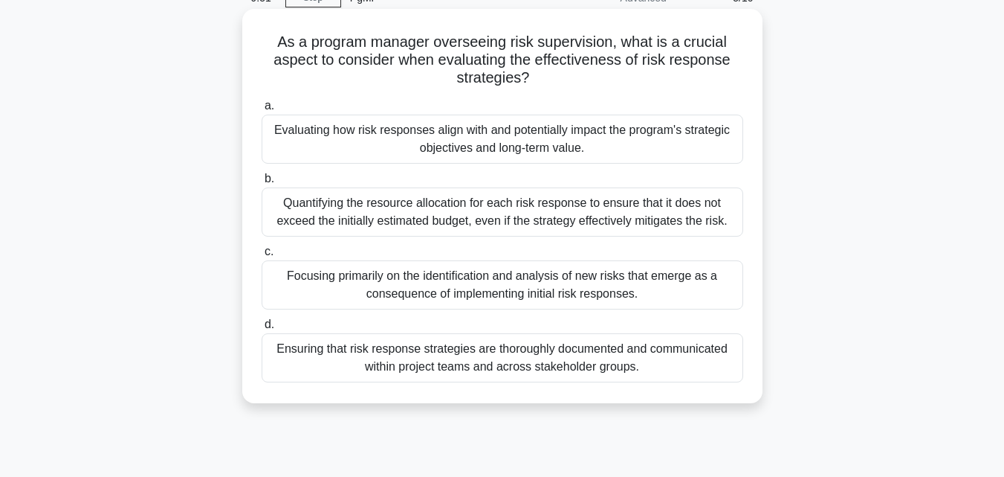
click at [424, 147] on div "Evaluating how risk responses align with and potentially impact the program's s…" at bounding box center [503, 138] width 482 height 49
click at [262, 111] on input "a. Evaluating how risk responses align with and potentially impact the program'…" at bounding box center [262, 106] width 0 height 10
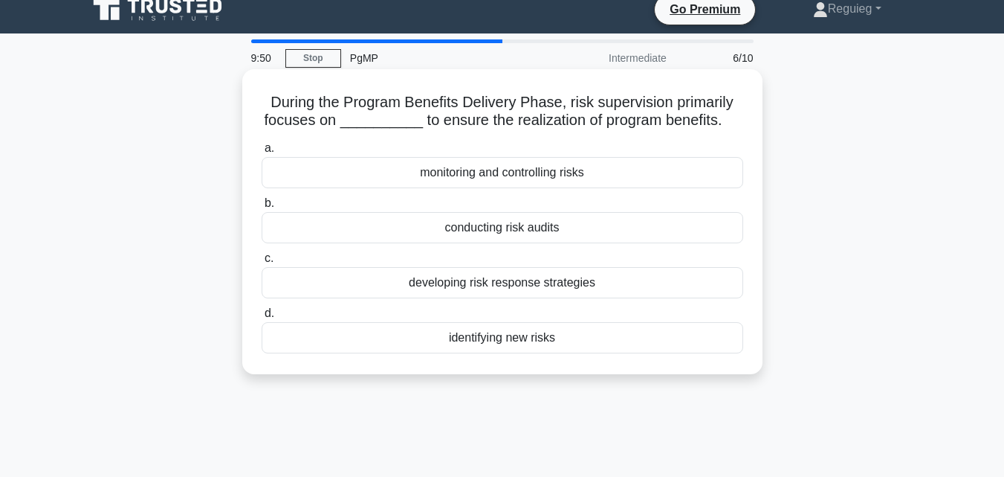
scroll to position [0, 0]
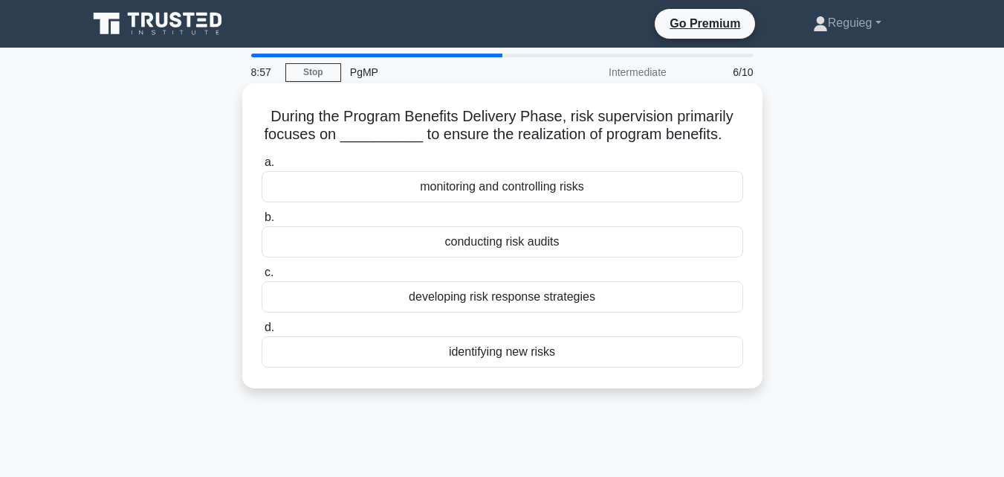
click at [445, 193] on div "monitoring and controlling risks" at bounding box center [503, 186] width 482 height 31
click at [262, 167] on input "a. monitoring and controlling risks" at bounding box center [262, 163] width 0 height 10
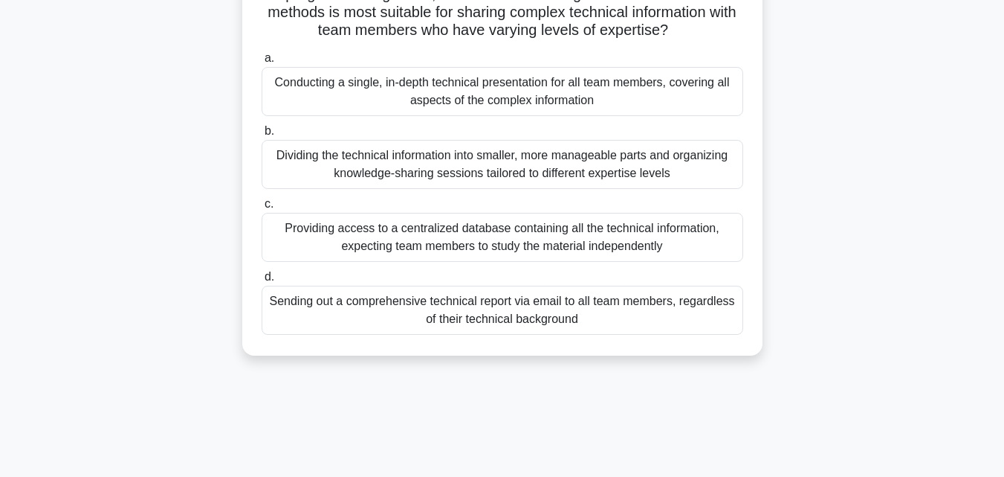
scroll to position [149, 0]
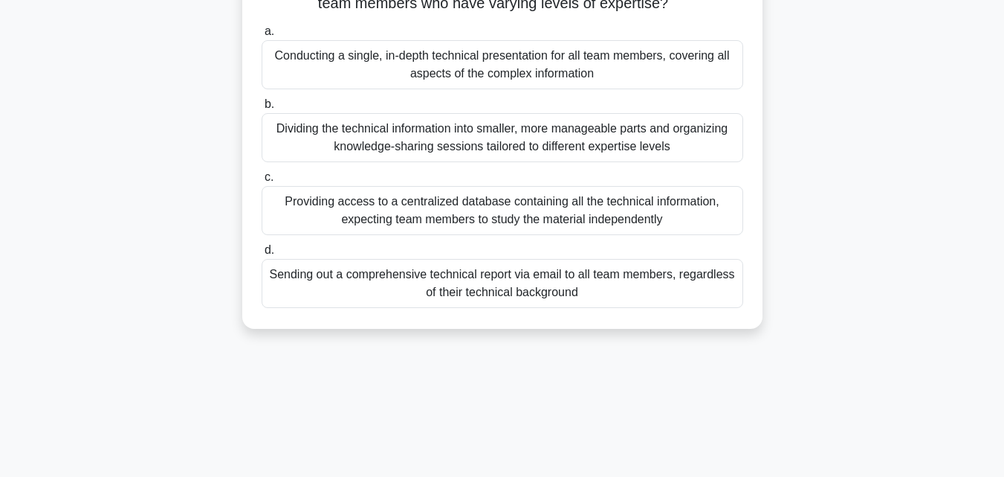
click at [422, 225] on div "Providing access to a centralized database containing all the technical informa…" at bounding box center [503, 210] width 482 height 49
click at [262, 182] on input "c. Providing access to a centralized database containing all the technical info…" at bounding box center [262, 177] width 0 height 10
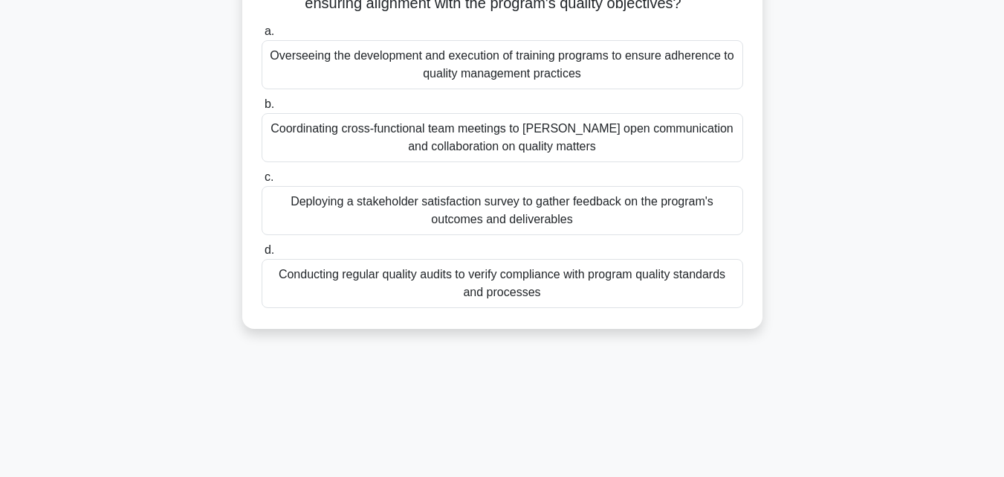
click at [520, 294] on div "Conducting regular quality audits to verify compliance with program quality sta…" at bounding box center [503, 283] width 482 height 49
click at [262, 255] on input "d. Conducting regular quality audits to verify compliance with program quality …" at bounding box center [262, 250] width 0 height 10
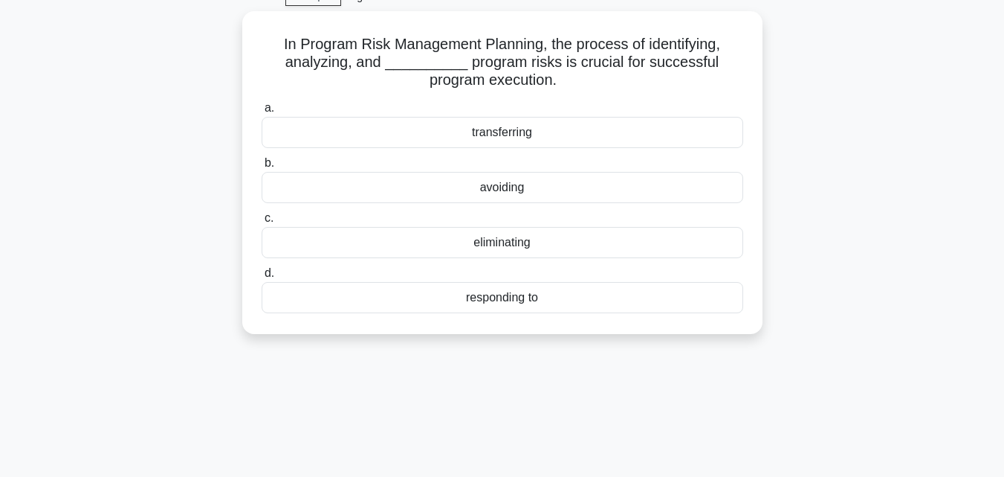
scroll to position [0, 0]
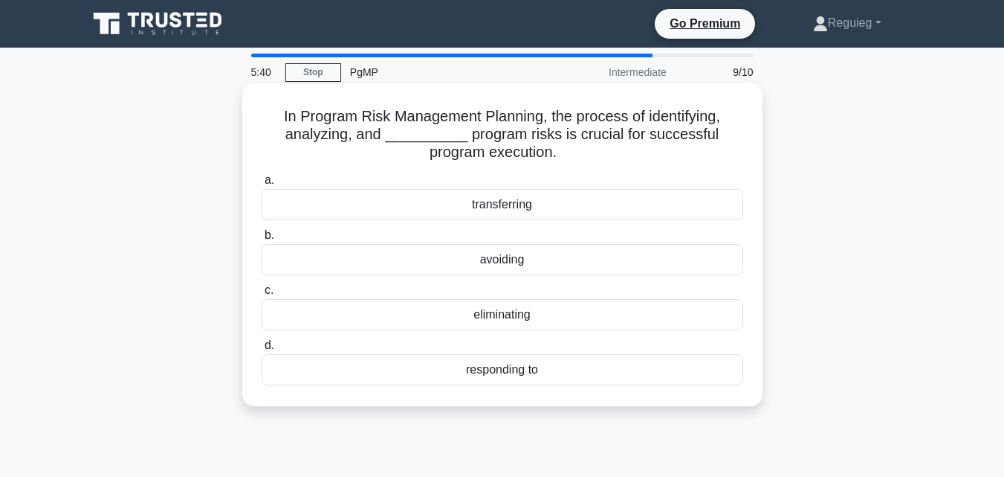
click at [517, 367] on div "responding to" at bounding box center [503, 369] width 482 height 31
click at [262, 350] on input "d. responding to" at bounding box center [262, 345] width 0 height 10
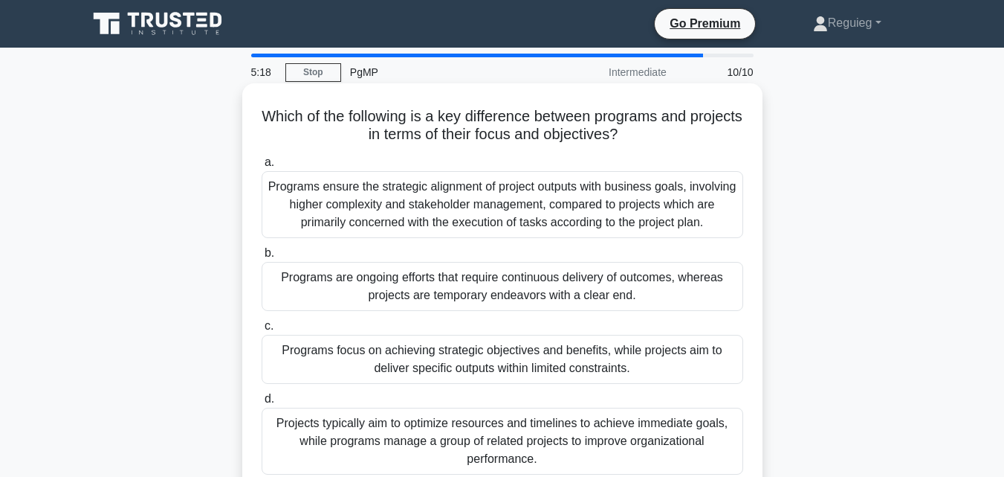
scroll to position [74, 0]
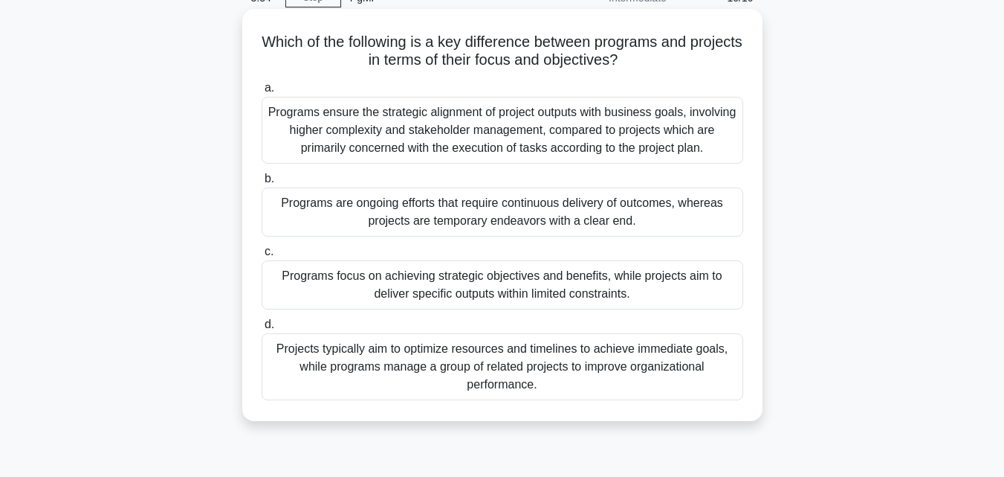
click at [379, 285] on div "Programs focus on achieving strategic objectives and benefits, while projects a…" at bounding box center [503, 284] width 482 height 49
click at [262, 256] on input "c. Programs focus on achieving strategic objectives and benefits, while project…" at bounding box center [262, 252] width 0 height 10
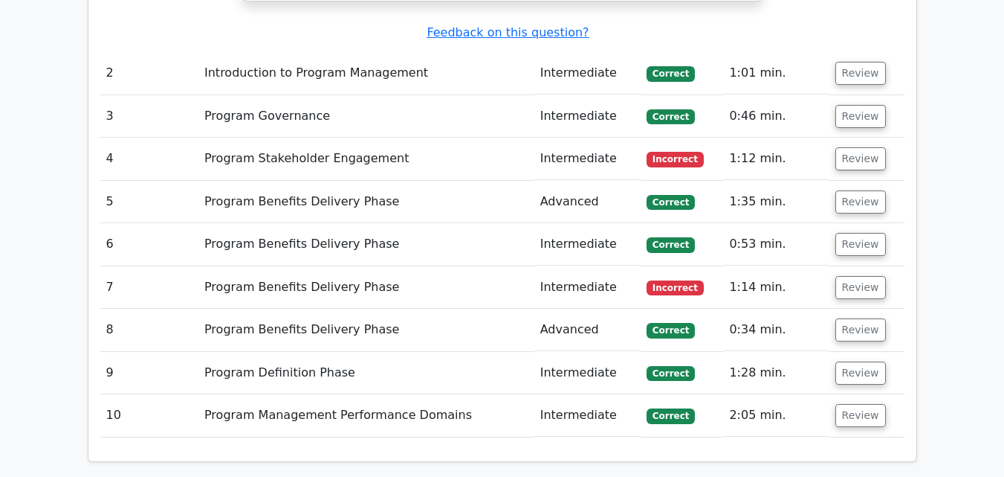
scroll to position [1784, 0]
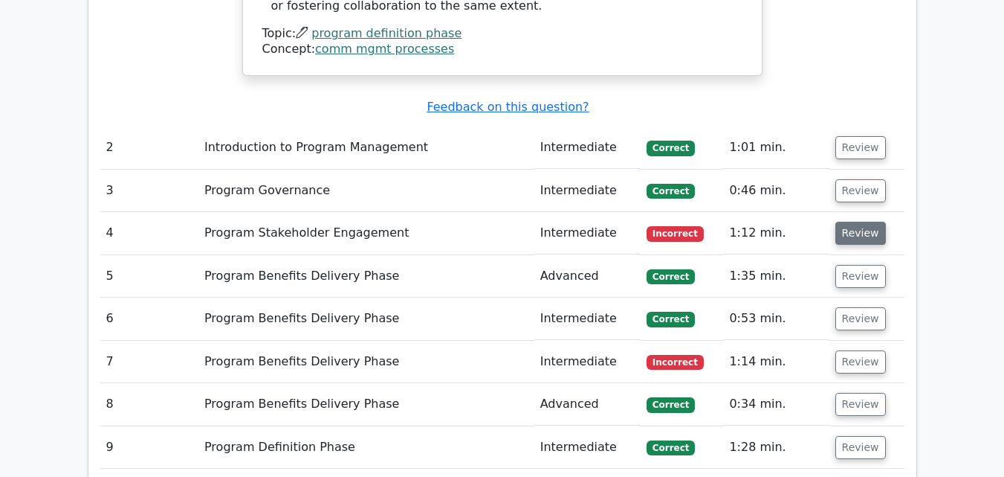
click at [867, 222] on button "Review" at bounding box center [861, 233] width 51 height 23
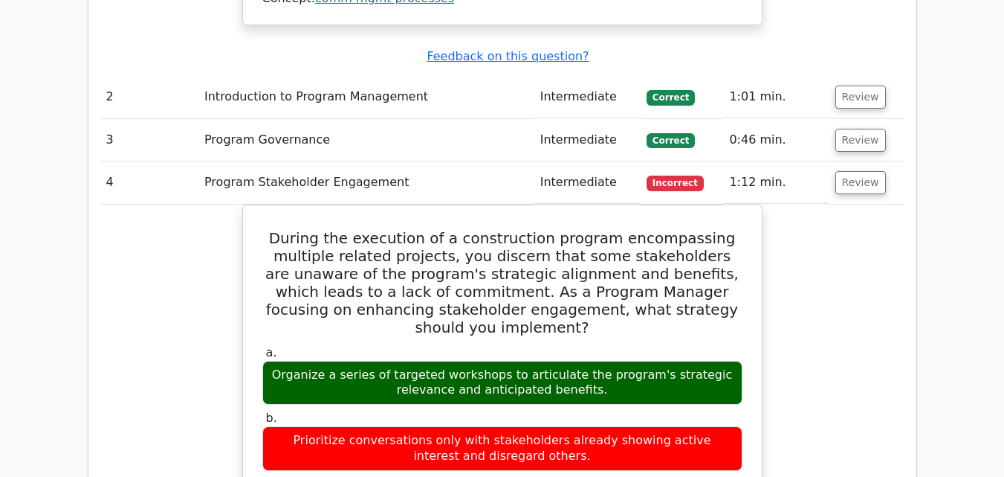
scroll to position [1859, 0]
